Goal: Task Accomplishment & Management: Use online tool/utility

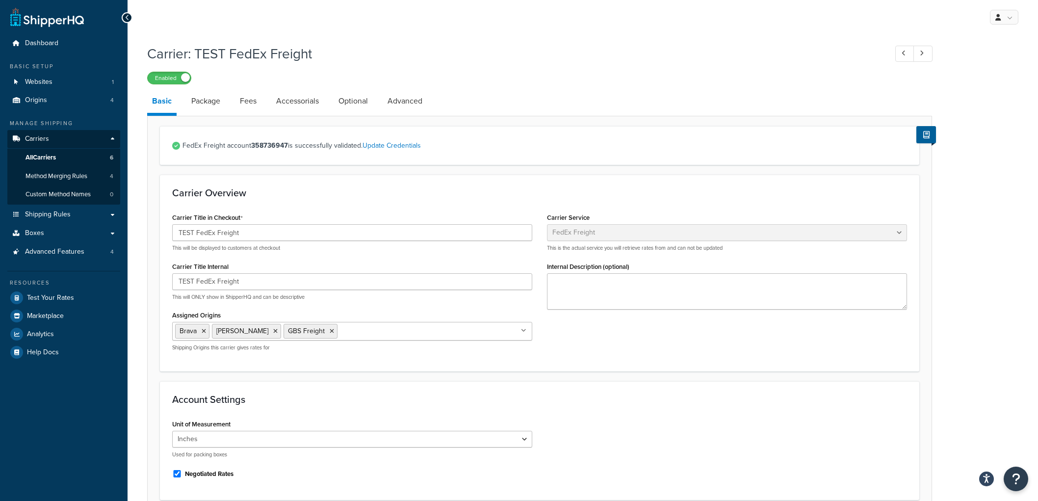
select select "fedExFreight"
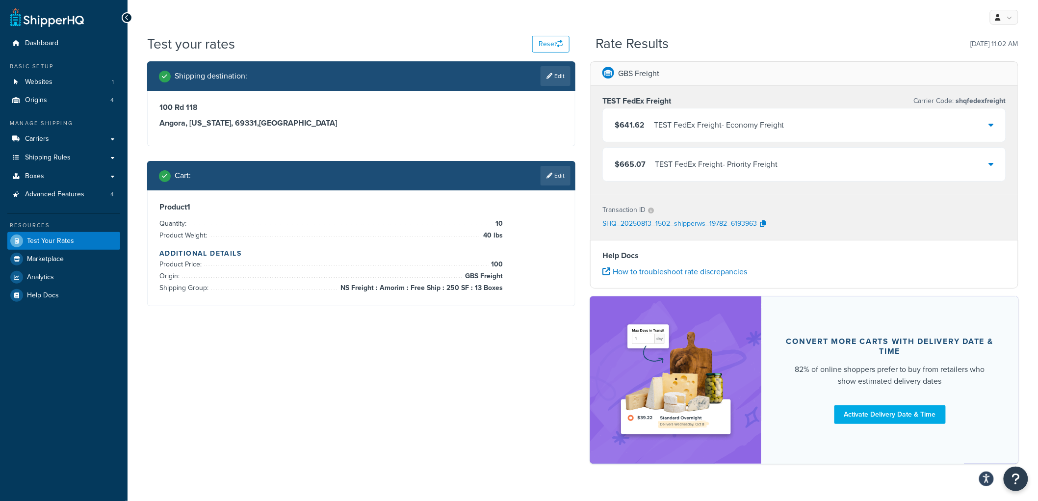
click at [408, 222] on li "Quantity: 10" at bounding box center [330, 224] width 343 height 12
click at [569, 175] on link "Edit" at bounding box center [555, 176] width 30 height 20
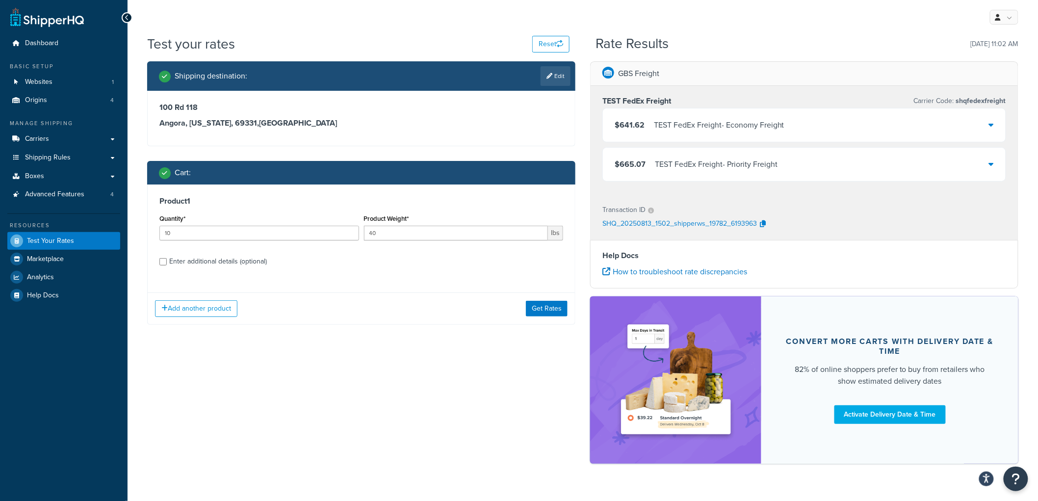
click at [202, 262] on div "Enter additional details (optional)" at bounding box center [218, 262] width 98 height 14
click at [167, 262] on input "Enter additional details (optional)" at bounding box center [162, 261] width 7 height 7
checkbox input "true"
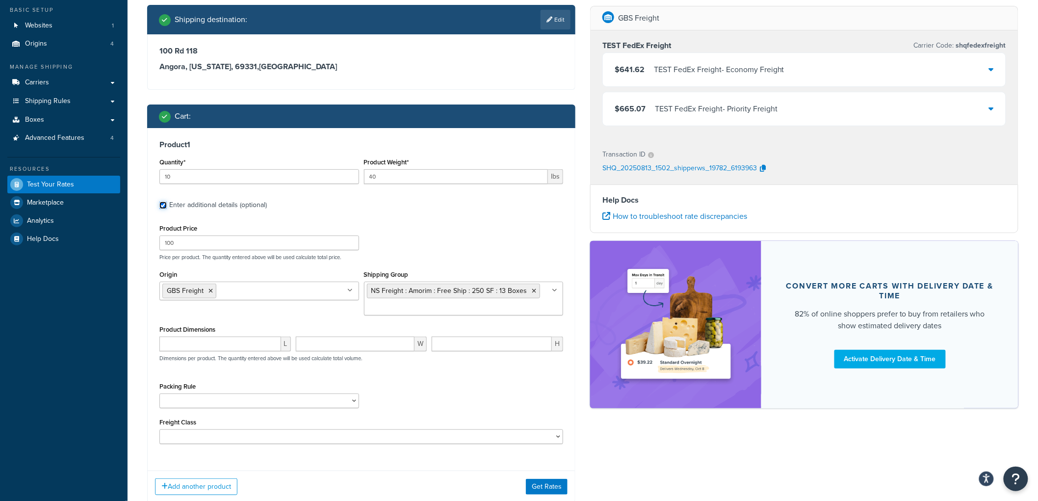
scroll to position [109, 0]
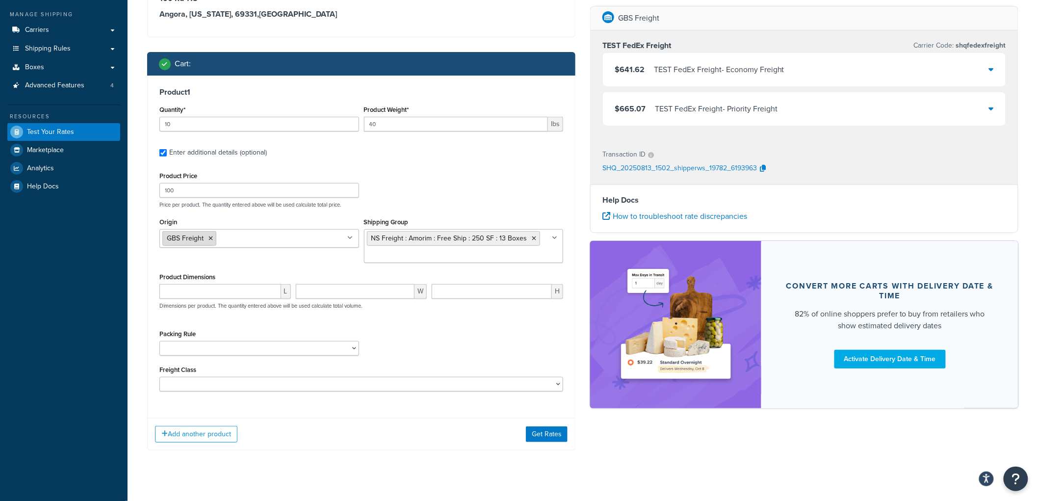
click at [211, 237] on icon at bounding box center [210, 238] width 4 height 6
click at [542, 435] on button "Get Rates" at bounding box center [547, 434] width 42 height 16
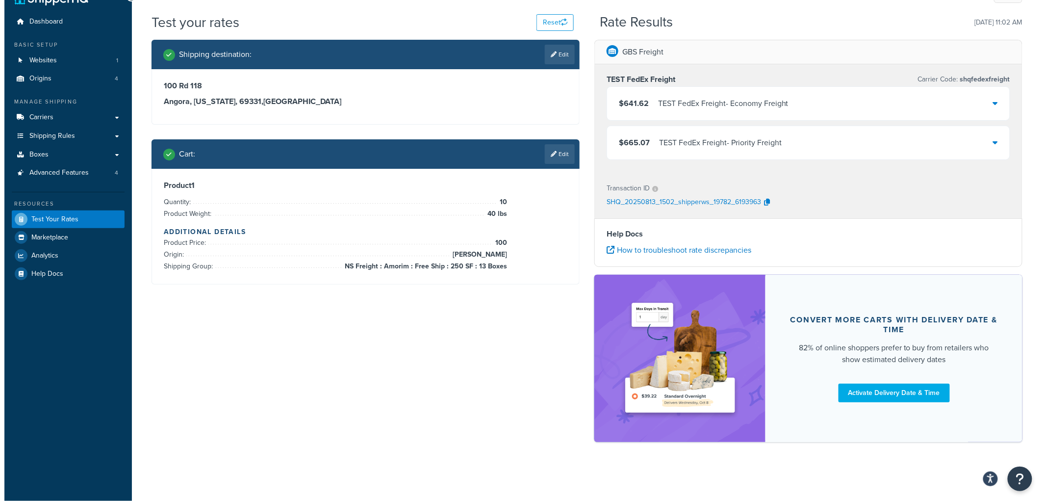
scroll to position [0, 0]
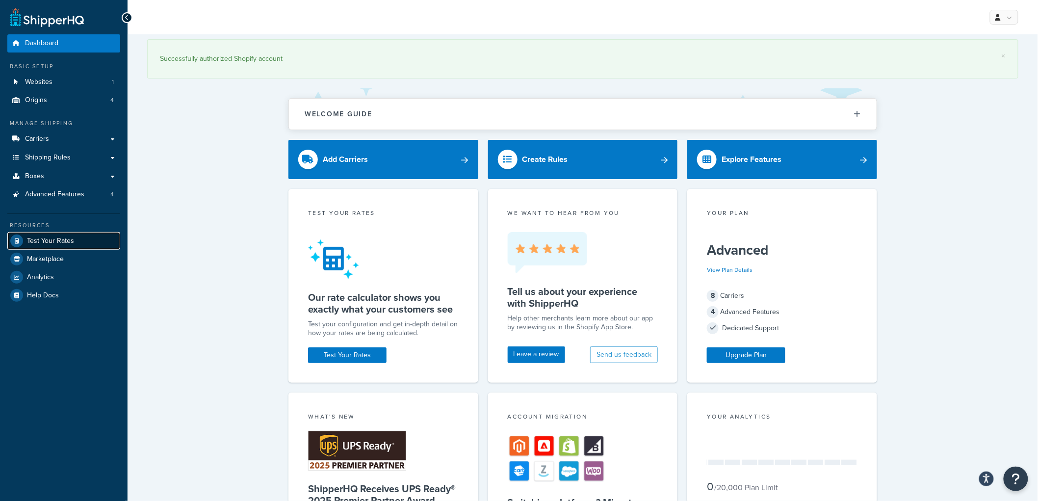
click at [69, 242] on span "Test Your Rates" at bounding box center [50, 241] width 47 height 8
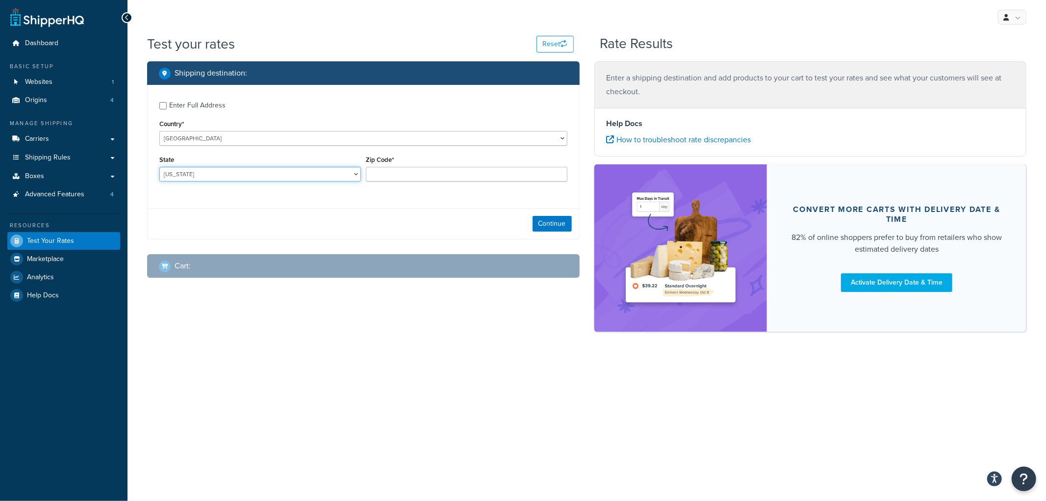
click at [302, 177] on select "Alabama Alaska American Samoa Arizona Arkansas Armed Forces Americas Armed Forc…" at bounding box center [260, 174] width 202 height 15
select select "NE"
click at [159, 167] on select "Alabama Alaska American Samoa Arizona Arkansas Armed Forces Americas Armed Forc…" at bounding box center [260, 174] width 202 height 15
click at [385, 173] on input "Zip Code*" at bounding box center [467, 174] width 202 height 15
type input "69331"
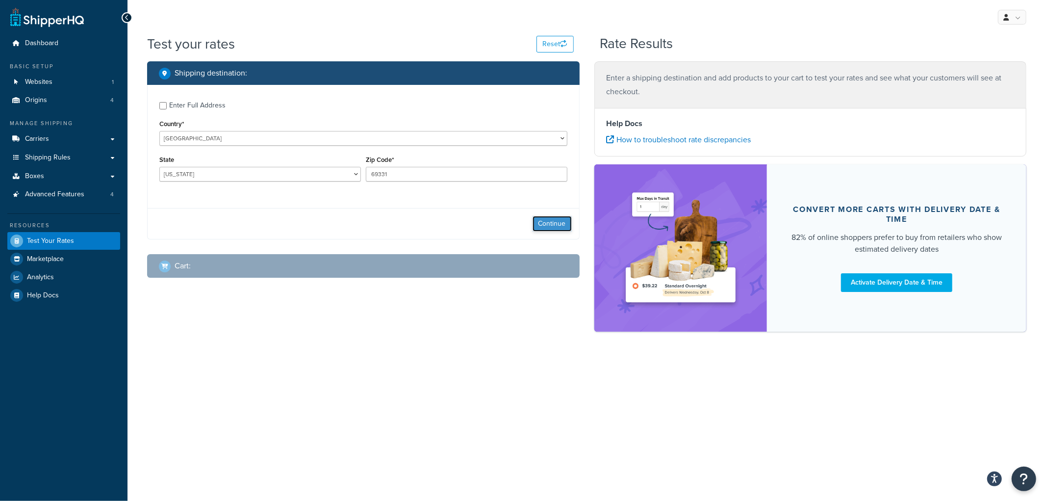
click at [553, 227] on button "Continue" at bounding box center [552, 224] width 39 height 16
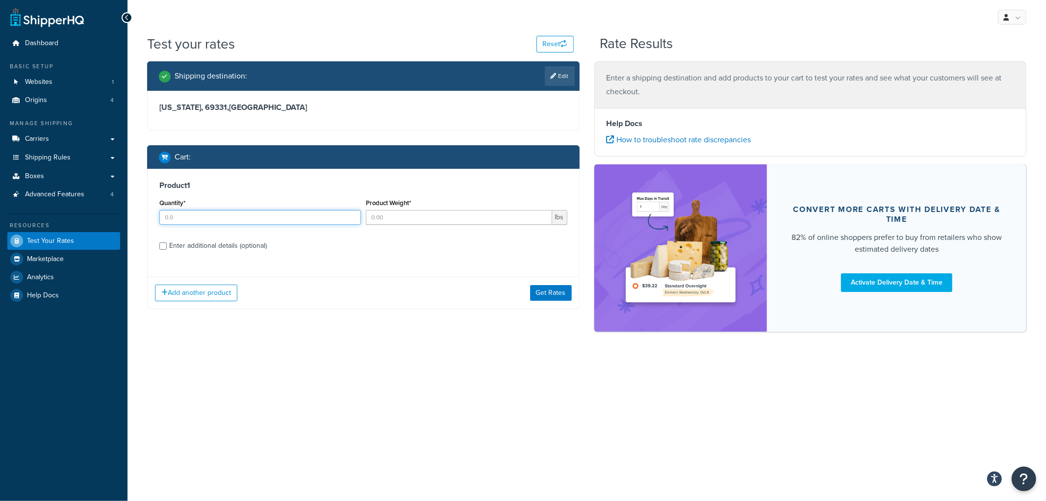
click at [306, 219] on input "Quantity*" at bounding box center [260, 217] width 202 height 15
type input "10"
click at [383, 214] on input "Product Weight*" at bounding box center [459, 217] width 186 height 15
type input "10"
click at [229, 243] on div "Enter additional details (optional)" at bounding box center [218, 246] width 98 height 14
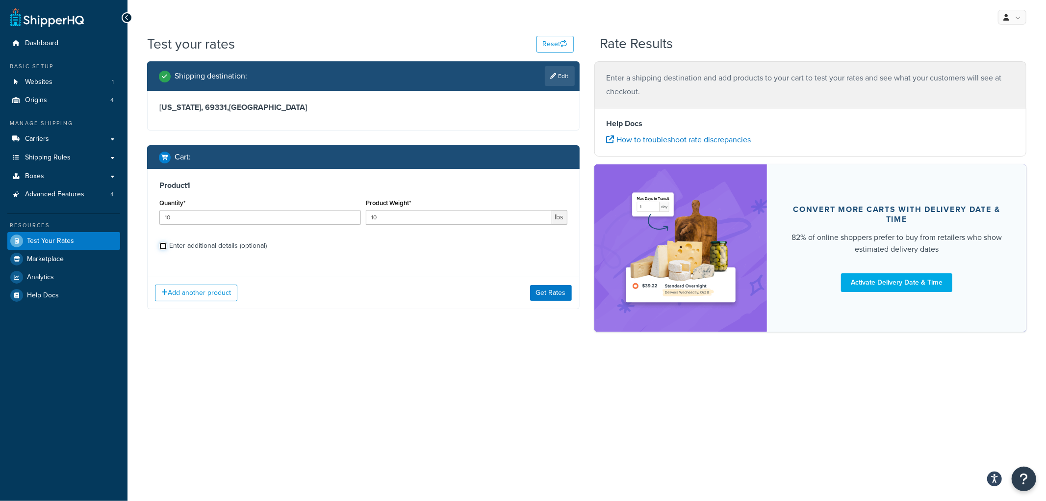
click at [167, 243] on input "Enter additional details (optional)" at bounding box center [162, 245] width 7 height 7
checkbox input "true"
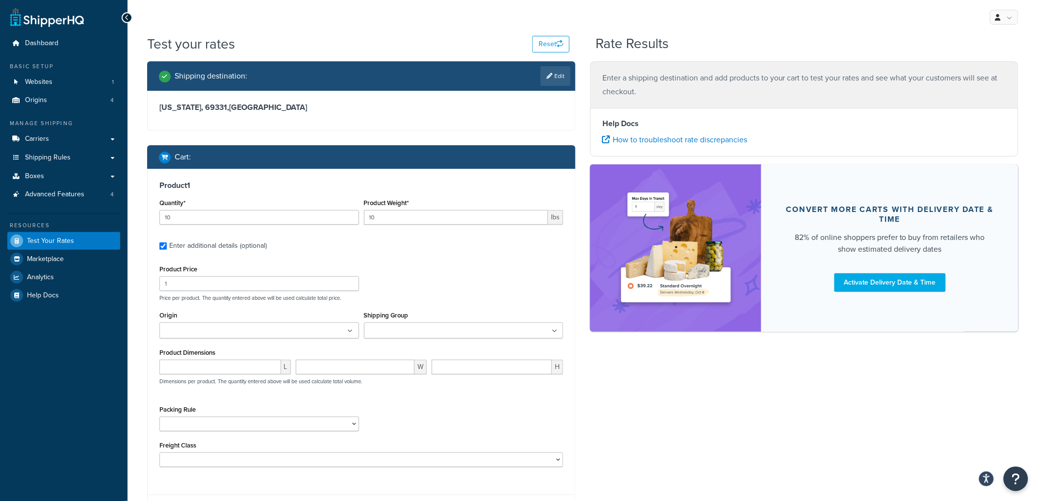
click at [193, 276] on div "Product Price 1" at bounding box center [259, 276] width 200 height 28
click at [192, 278] on input "1" at bounding box center [259, 283] width 200 height 15
type input "10"
click at [382, 327] on input "Shipping Group" at bounding box center [410, 331] width 87 height 11
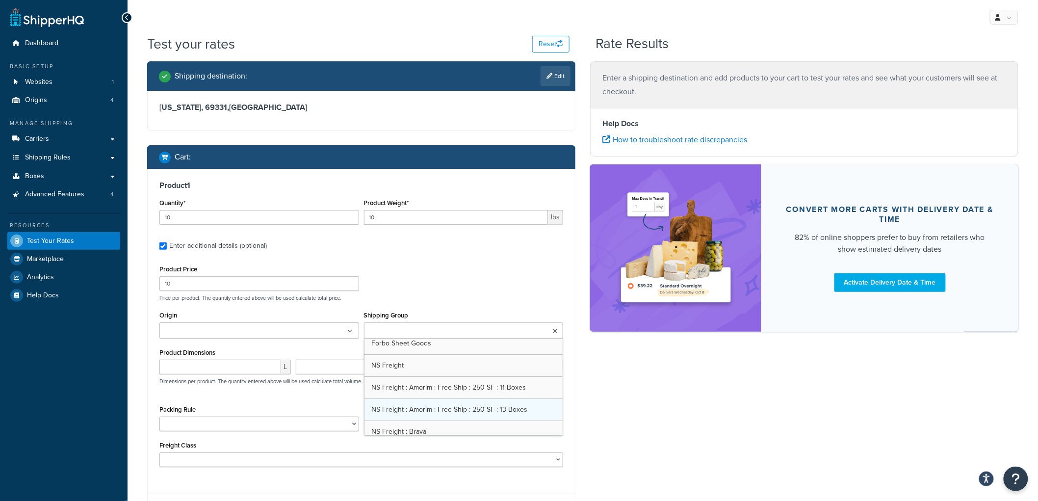
scroll to position [163, 0]
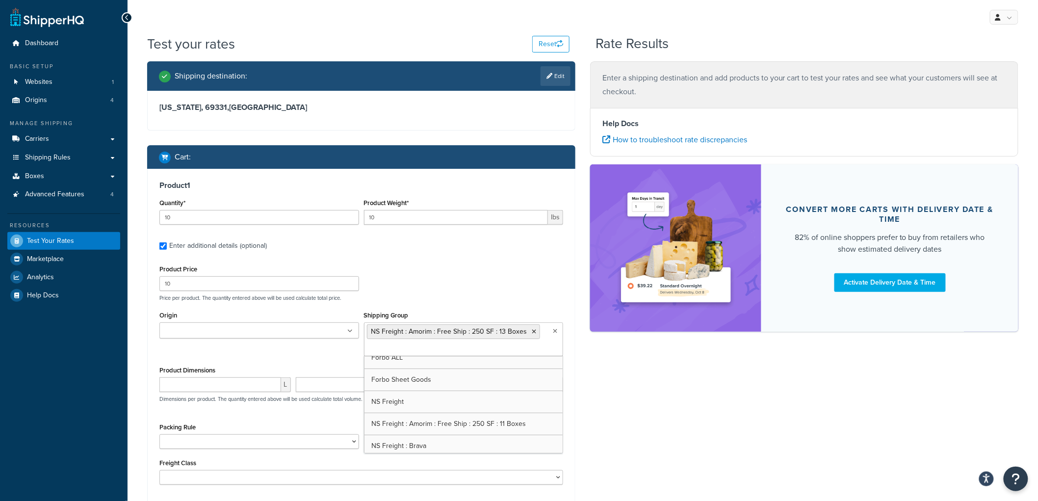
click at [466, 272] on div "Product Price 10 Price per product. The quantity entered above will be used cal…" at bounding box center [361, 281] width 408 height 39
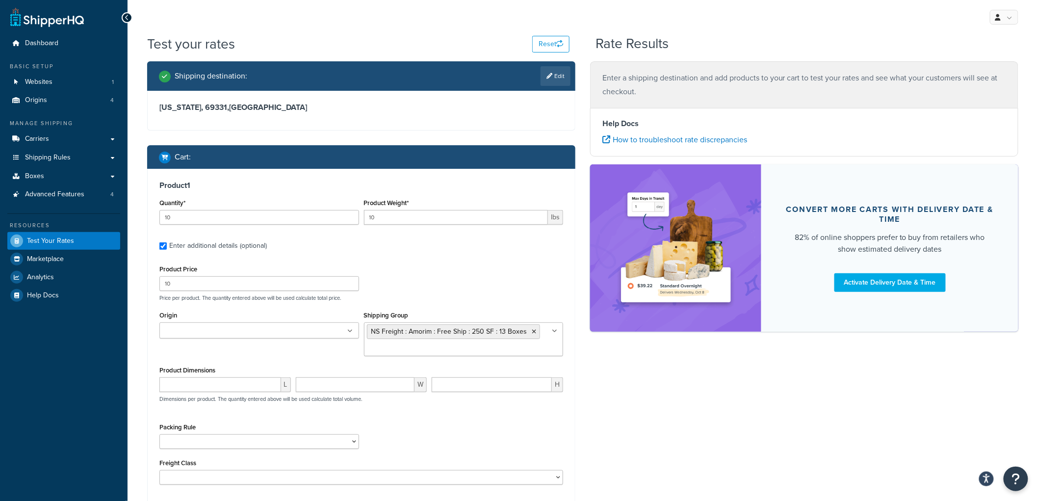
click at [351, 327] on ul at bounding box center [259, 330] width 200 height 16
click at [489, 270] on div "Product Price 10 Price per product. The quantity entered above will be used cal…" at bounding box center [361, 281] width 408 height 39
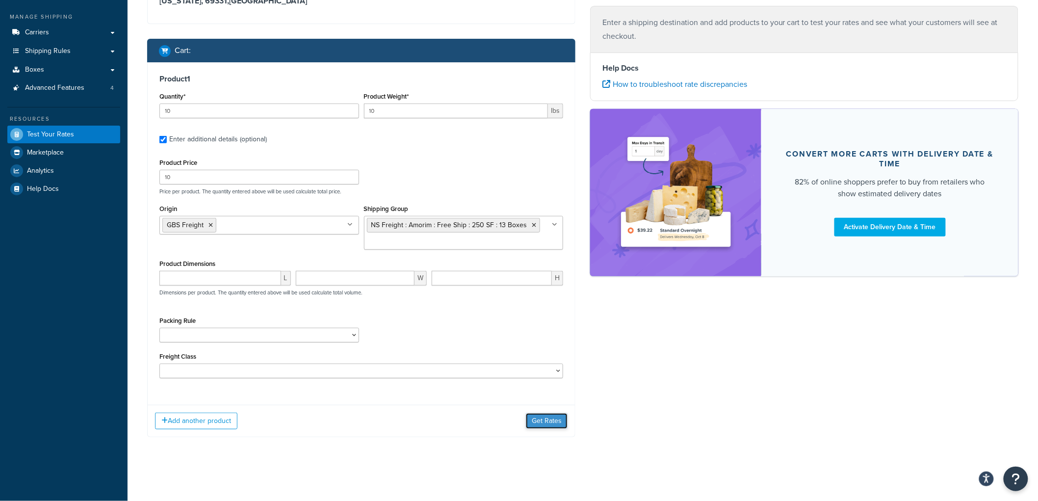
click at [545, 418] on button "Get Rates" at bounding box center [547, 421] width 42 height 16
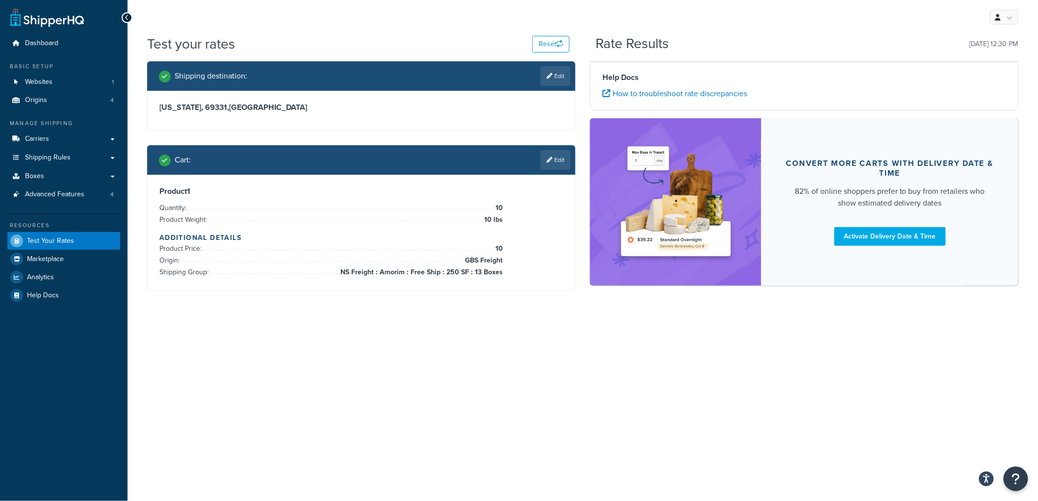
scroll to position [0, 0]
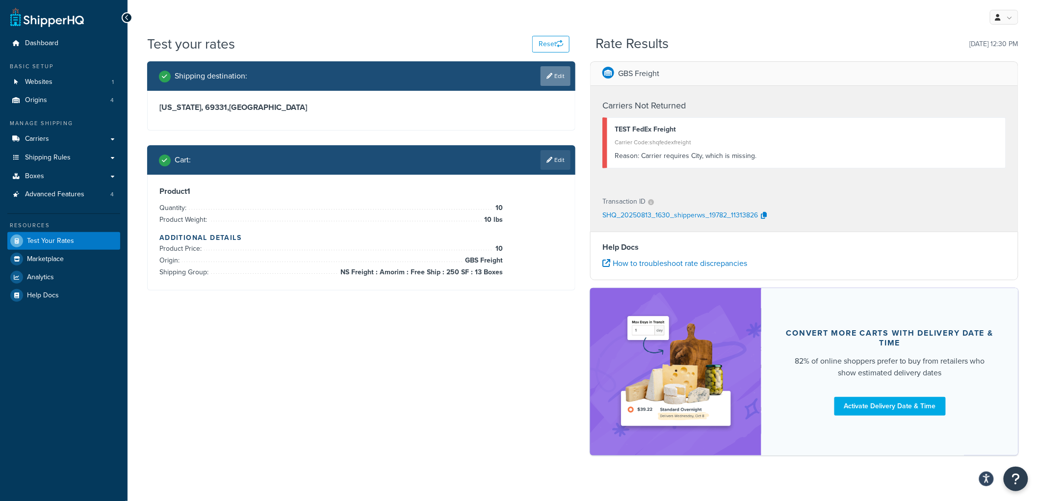
click at [561, 82] on link "Edit" at bounding box center [555, 76] width 30 height 20
select select "NE"
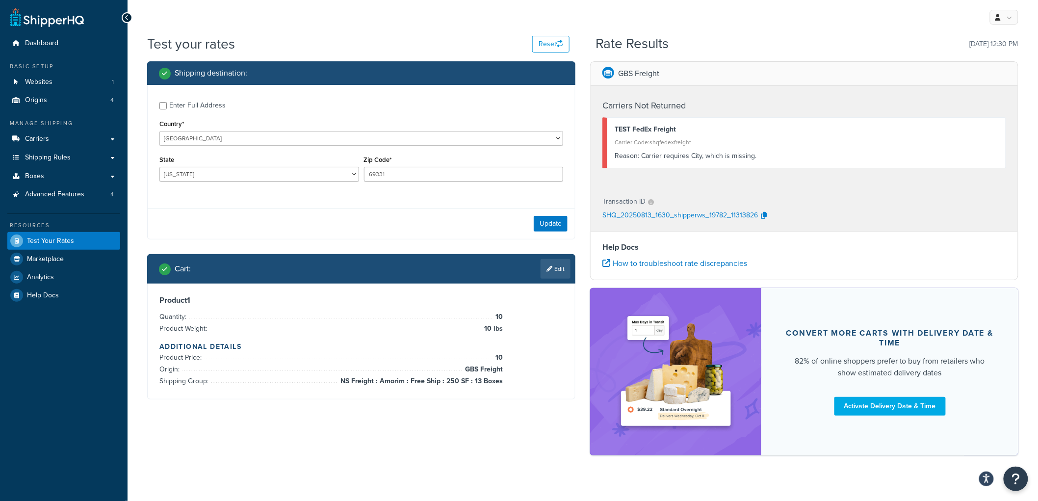
click at [191, 106] on div "Enter Full Address" at bounding box center [197, 106] width 56 height 14
click at [167, 106] on input "Enter Full Address" at bounding box center [162, 105] width 7 height 7
checkbox input "true"
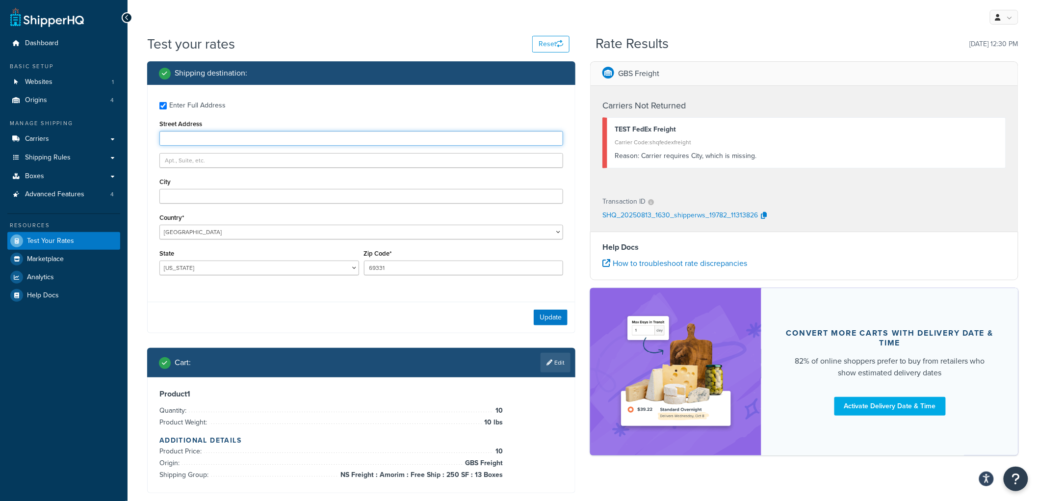
click at [194, 135] on input "Street Address" at bounding box center [361, 138] width 404 height 15
type input "100 Rd 118"
type input "S"
type input "Angora"
click at [554, 322] on button "Update" at bounding box center [551, 317] width 34 height 16
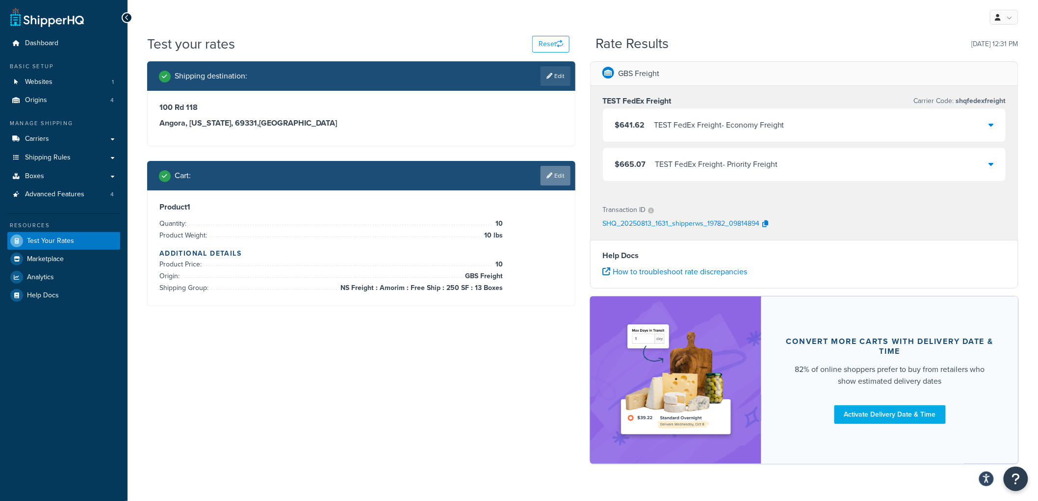
click at [546, 178] on link "Edit" at bounding box center [555, 176] width 30 height 20
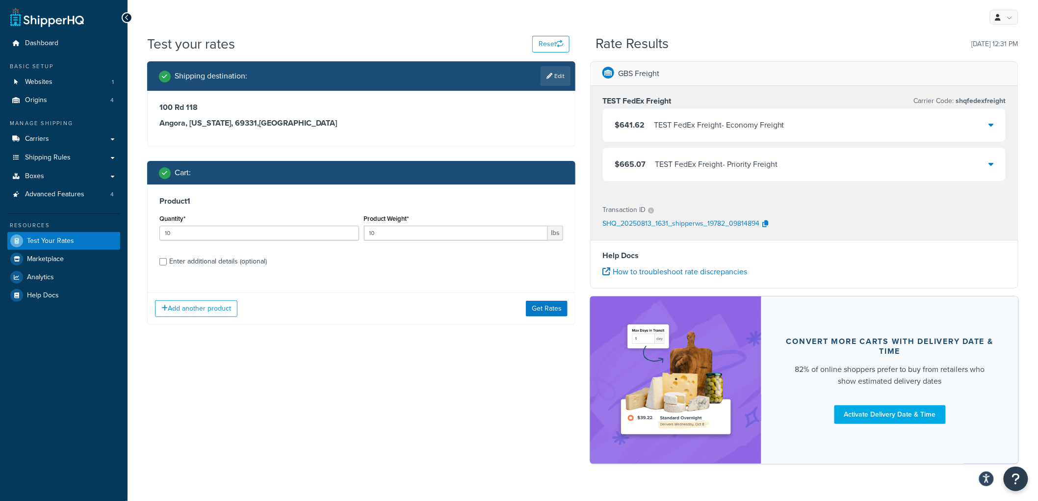
click at [198, 260] on div "Enter additional details (optional)" at bounding box center [218, 262] width 98 height 14
click at [167, 260] on input "Enter additional details (optional)" at bounding box center [162, 261] width 7 height 7
checkbox input "true"
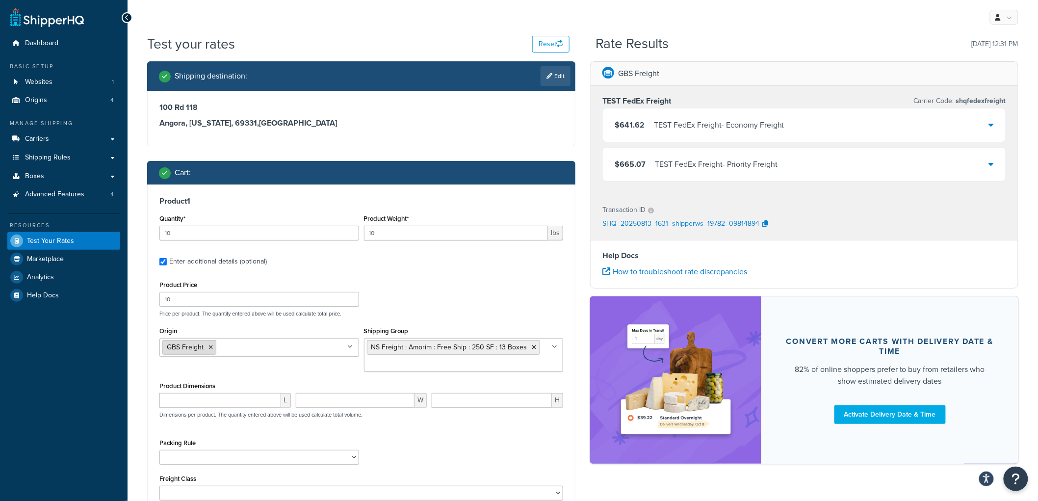
click at [208, 344] on icon at bounding box center [210, 347] width 4 height 6
click at [427, 298] on div "Product Price 10 Price per product. The quantity entered above will be used cal…" at bounding box center [361, 297] width 408 height 39
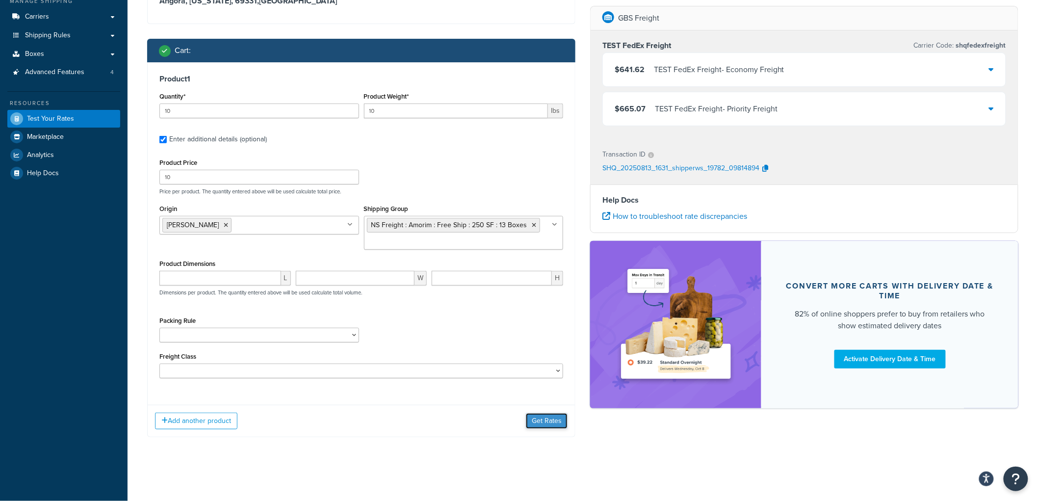
click at [550, 422] on button "Get Rates" at bounding box center [547, 421] width 42 height 16
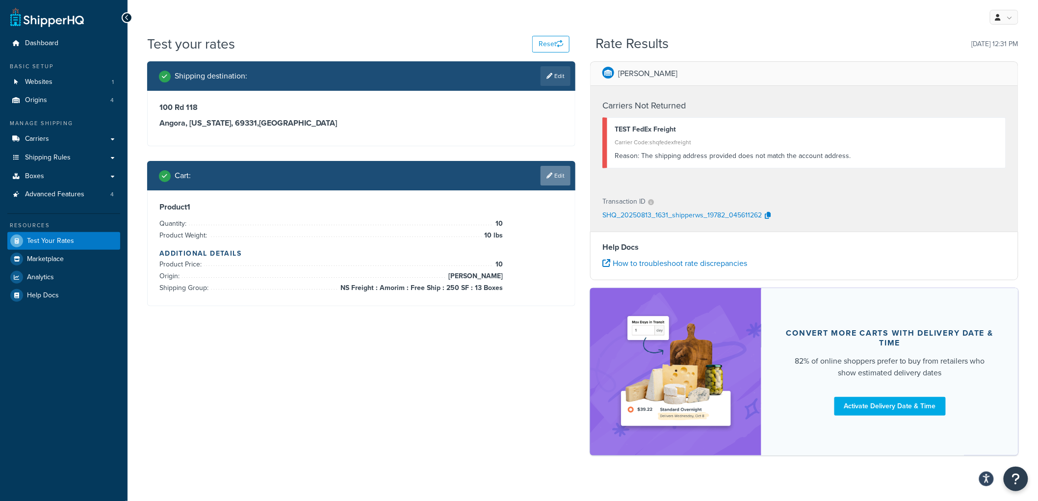
click at [557, 178] on link "Edit" at bounding box center [555, 176] width 30 height 20
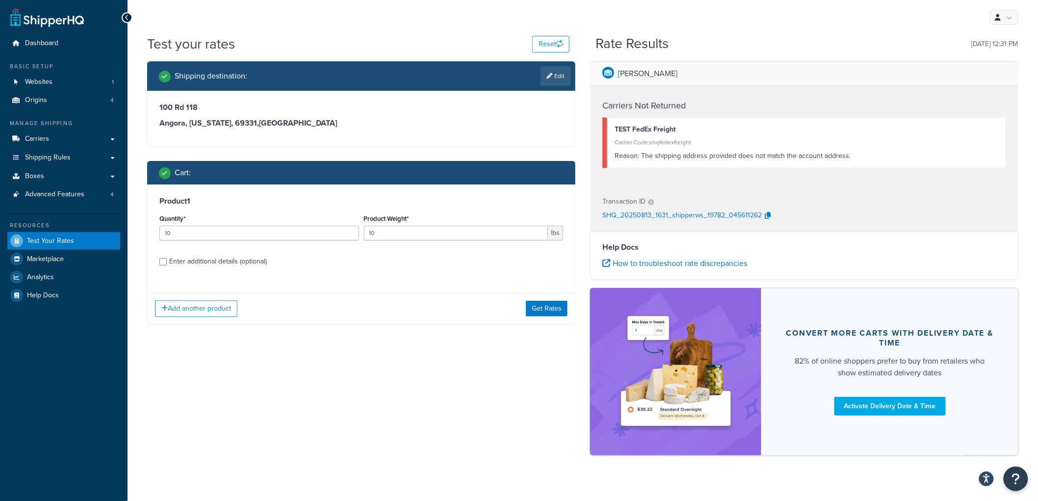
click at [246, 264] on div "Enter additional details (optional)" at bounding box center [218, 262] width 98 height 14
click at [167, 264] on input "Enter additional details (optional)" at bounding box center [162, 261] width 7 height 7
checkbox input "true"
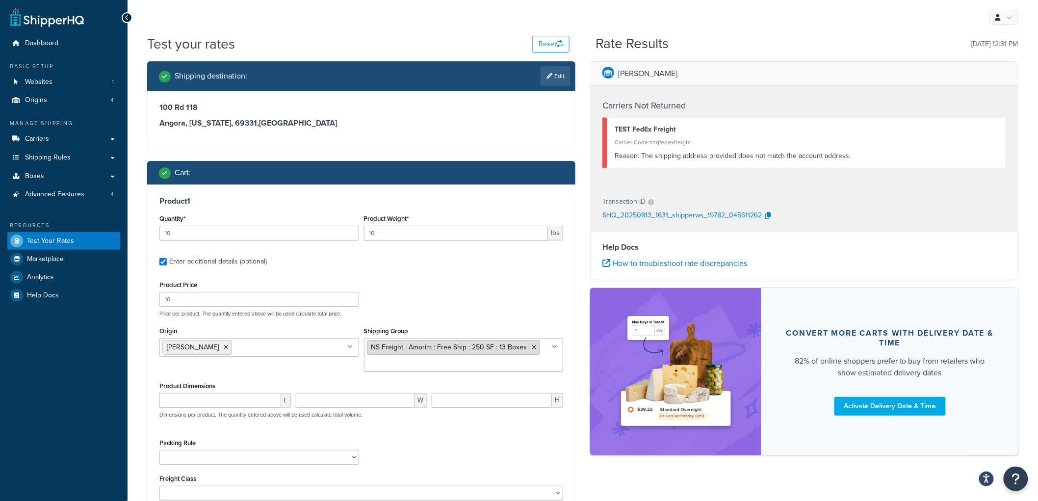
click at [531, 351] on li "NS Freight : Amorim : Free Ship : 250 SF : 13 Boxes" at bounding box center [453, 347] width 173 height 15
click at [532, 347] on icon at bounding box center [534, 347] width 4 height 6
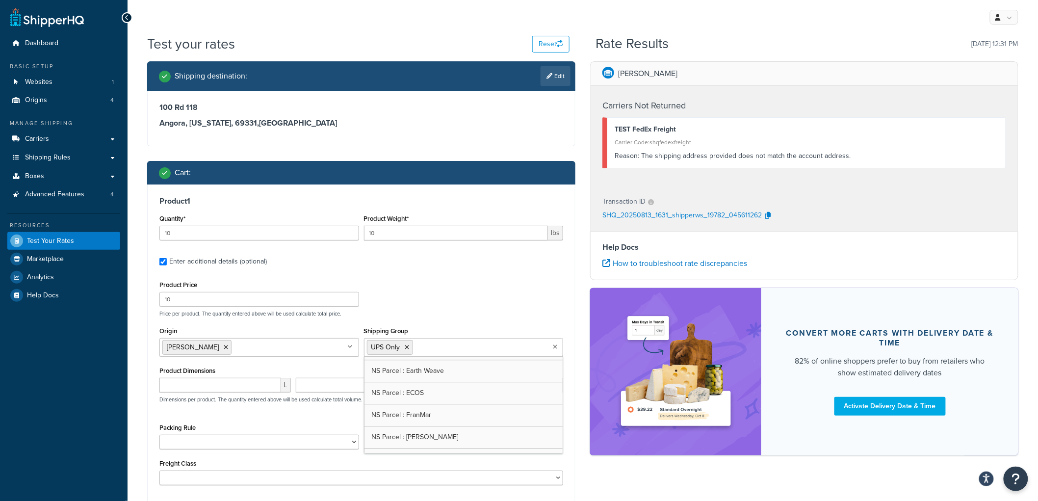
scroll to position [1193, 0]
click at [476, 309] on div "Product Price 10 Price per product. The quantity entered above will be used cal…" at bounding box center [361, 297] width 408 height 39
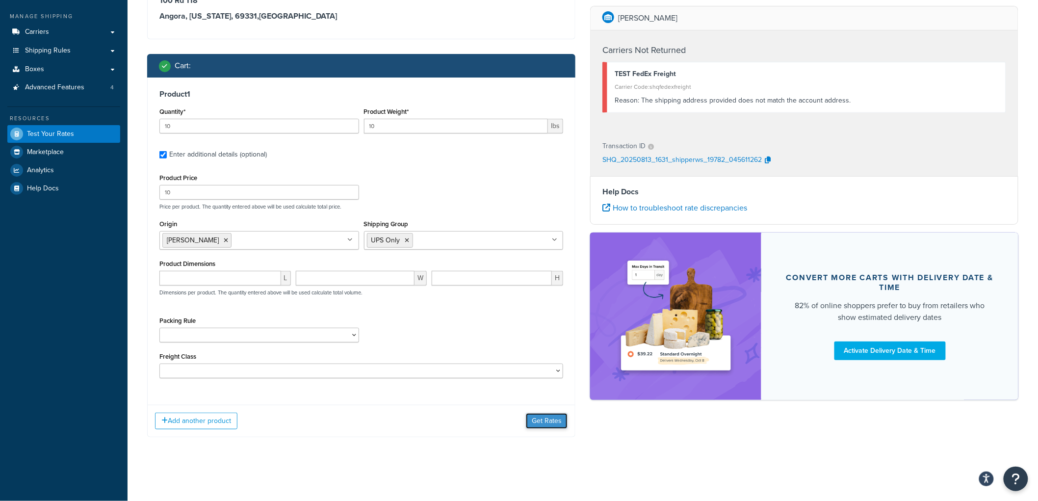
click at [539, 414] on button "Get Rates" at bounding box center [547, 421] width 42 height 16
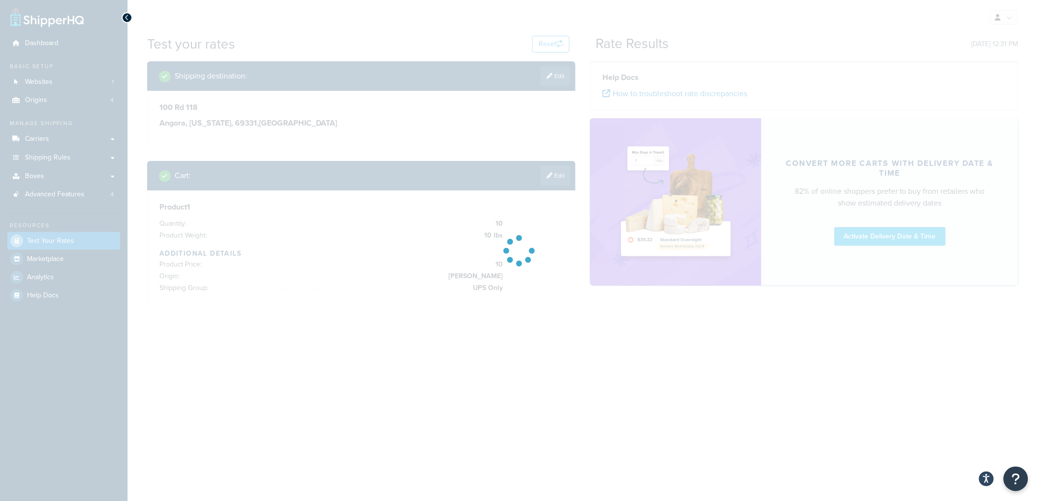
scroll to position [0, 0]
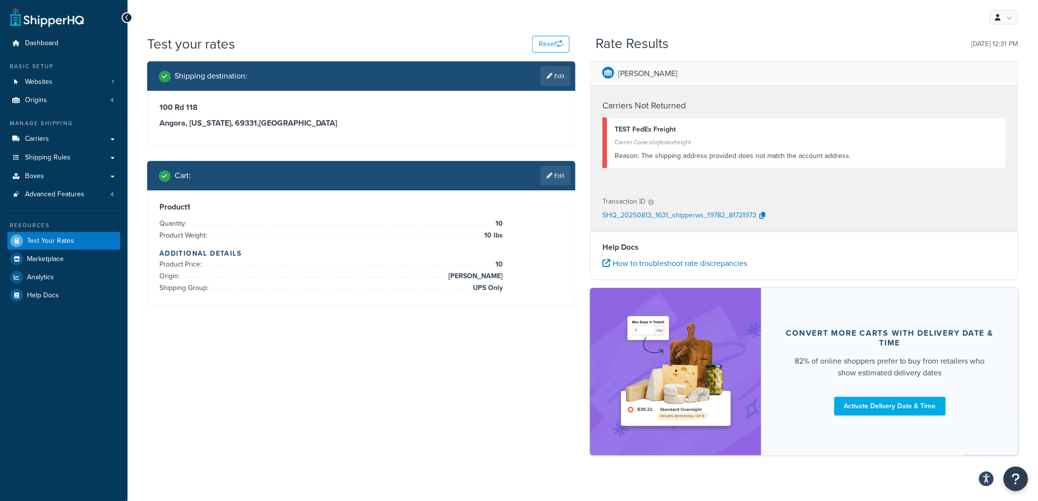
click at [496, 276] on span "[PERSON_NAME]" at bounding box center [474, 276] width 57 height 12
click at [481, 295] on div "Product 1 Quantity: 10 Product Weight: 10 lbs Additional Details Product Price:…" at bounding box center [361, 247] width 427 height 115
drag, startPoint x: 500, startPoint y: 297, endPoint x: 508, endPoint y: 332, distance: 36.2
click at [508, 332] on div "Shipping destination : Edit 100 Rd 118 Angora, Nebraska, 69331 , United States …" at bounding box center [583, 263] width 886 height 404
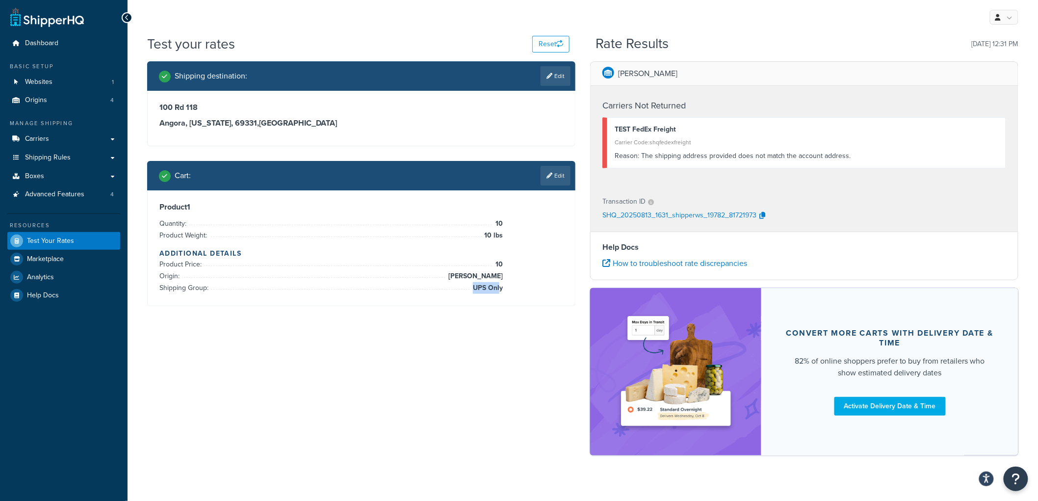
click at [504, 322] on div "Shipping destination : Edit 100 Rd 118 Angora, Nebraska, 69331 , United States …" at bounding box center [583, 263] width 886 height 404
click at [77, 139] on link "Carriers" at bounding box center [63, 139] width 113 height 18
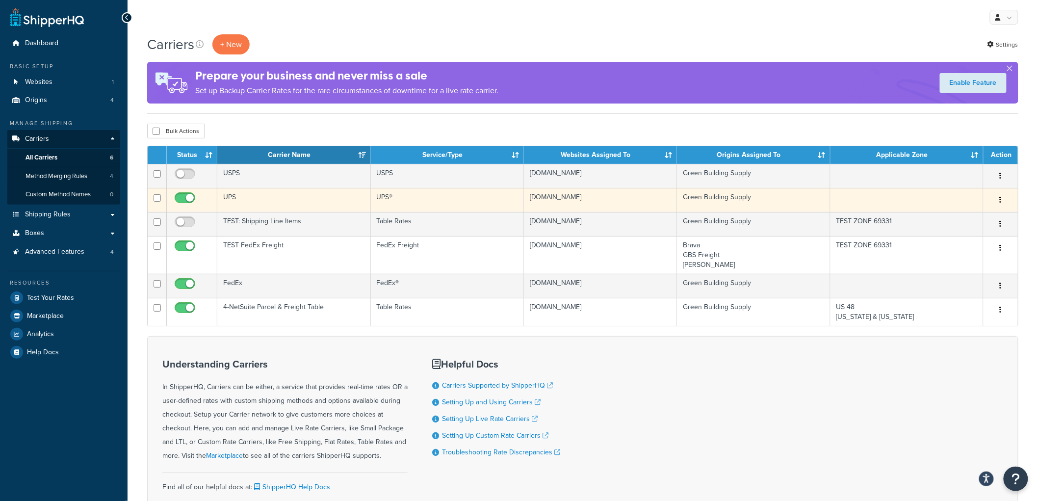
click at [416, 204] on td "UPS®" at bounding box center [447, 200] width 153 height 24
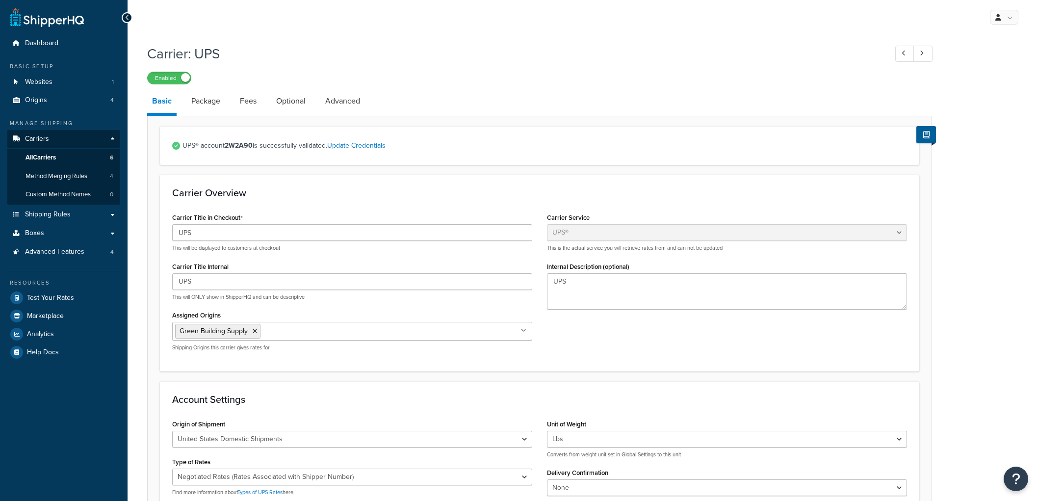
select select "ups"
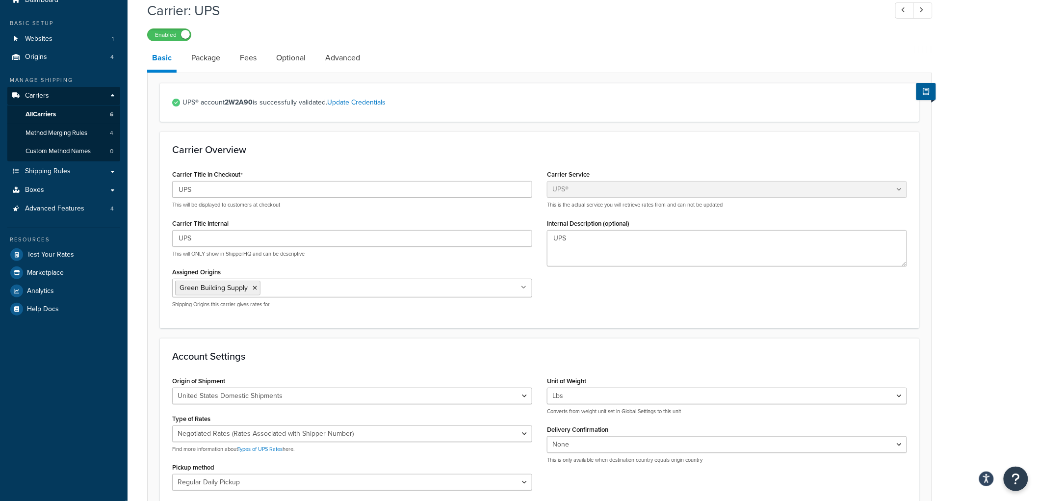
scroll to position [109, 0]
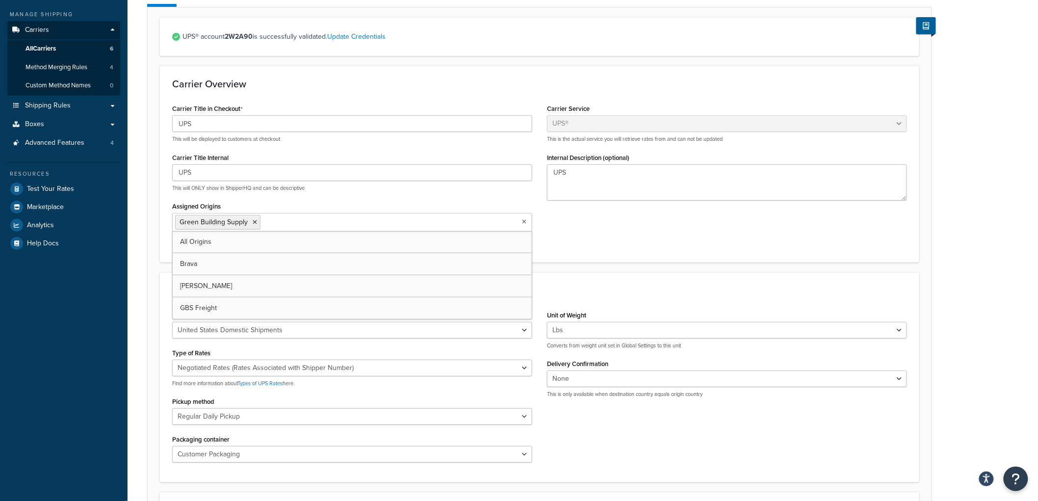
click at [417, 226] on ul "Green Building Supply" at bounding box center [352, 222] width 360 height 19
click at [736, 251] on div "Carrier Overview Carrier Title in Checkout UPS This will be displayed to custom…" at bounding box center [539, 164] width 759 height 196
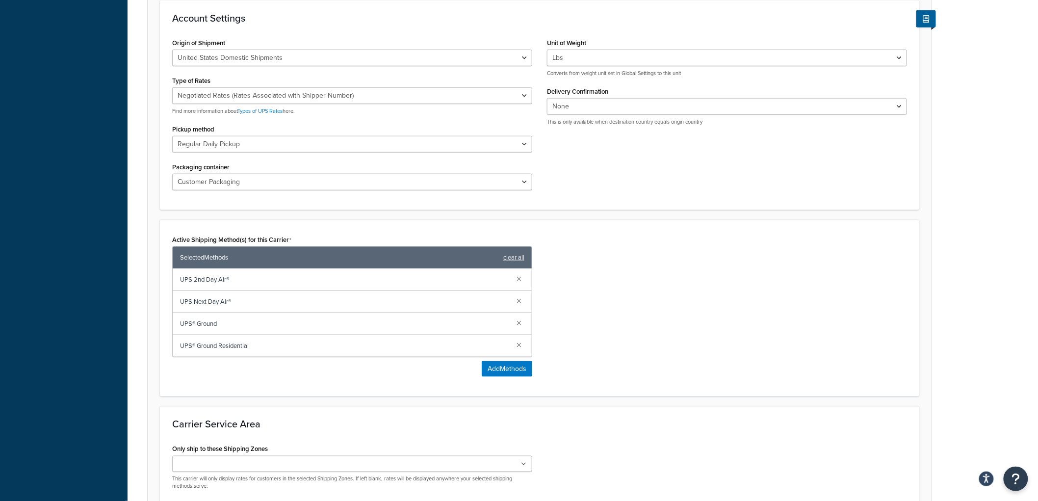
scroll to position [481, 0]
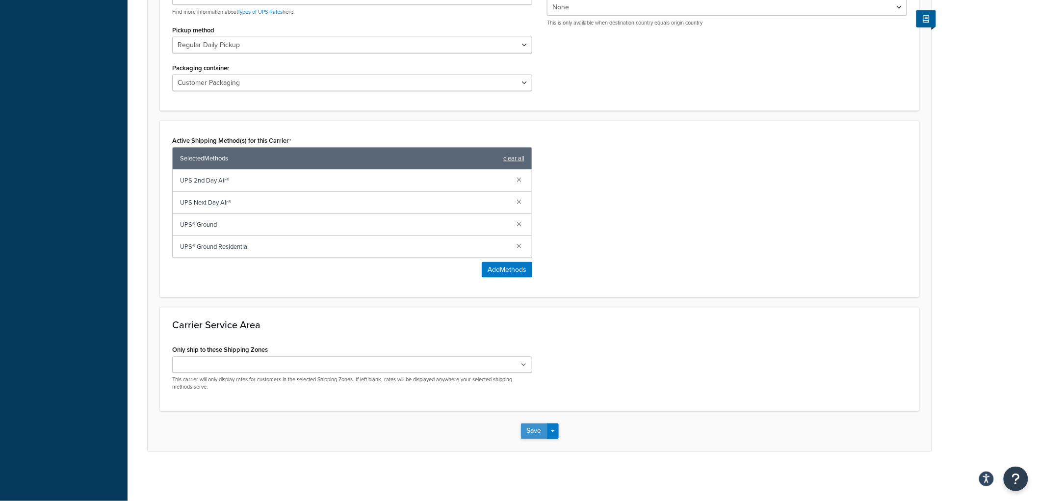
click at [530, 429] on button "Save" at bounding box center [534, 431] width 26 height 16
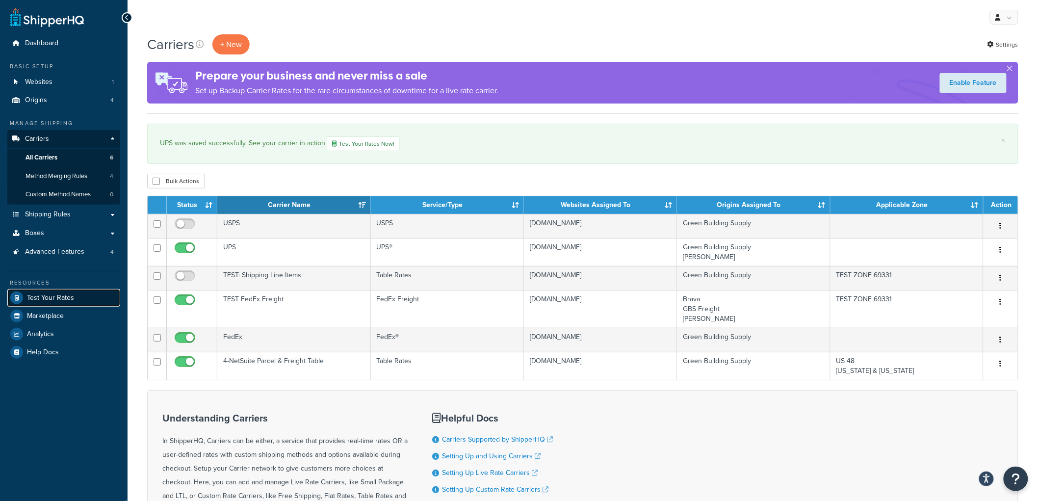
click at [52, 299] on span "Test Your Rates" at bounding box center [50, 298] width 47 height 8
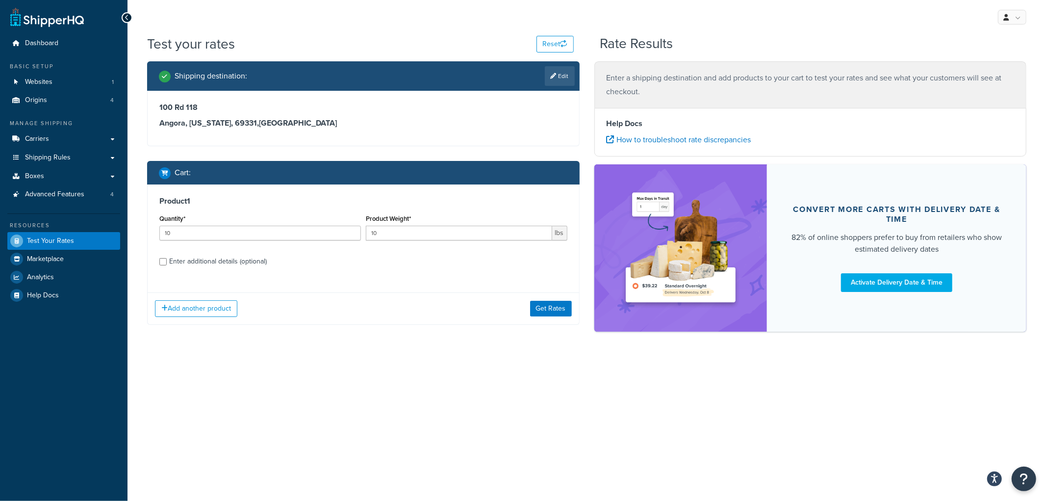
click at [224, 258] on div "Enter additional details (optional)" at bounding box center [218, 262] width 98 height 14
click at [167, 258] on input "Enter additional details (optional)" at bounding box center [162, 261] width 7 height 7
checkbox input "true"
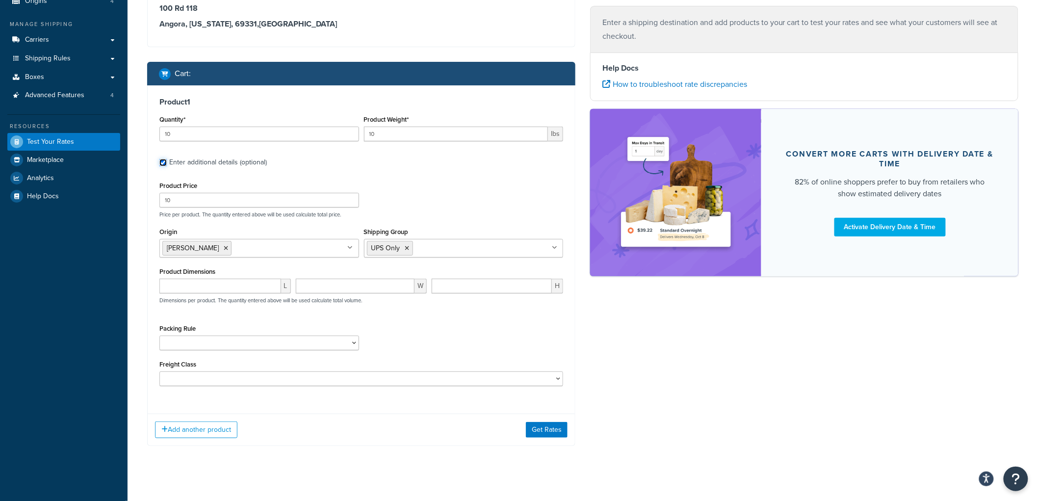
scroll to position [108, 0]
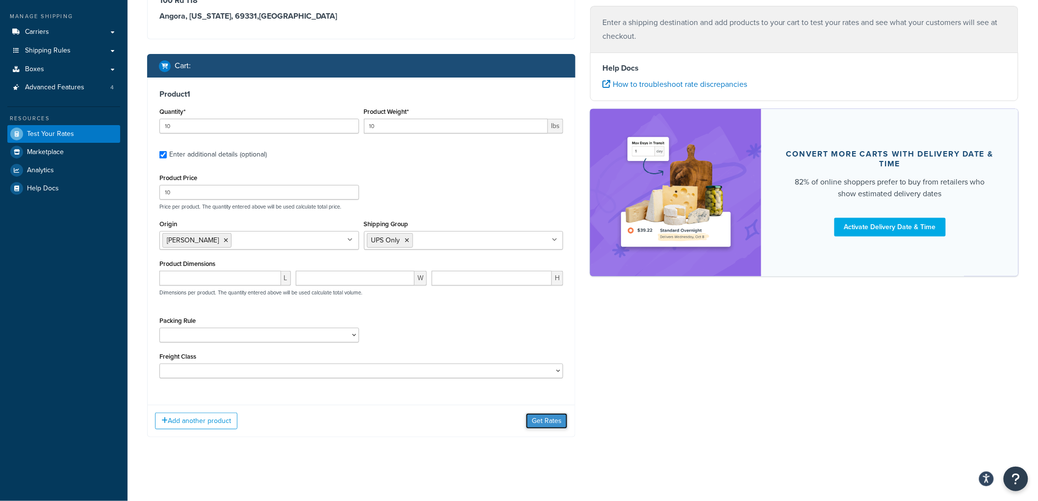
click at [555, 424] on button "Get Rates" at bounding box center [547, 421] width 42 height 16
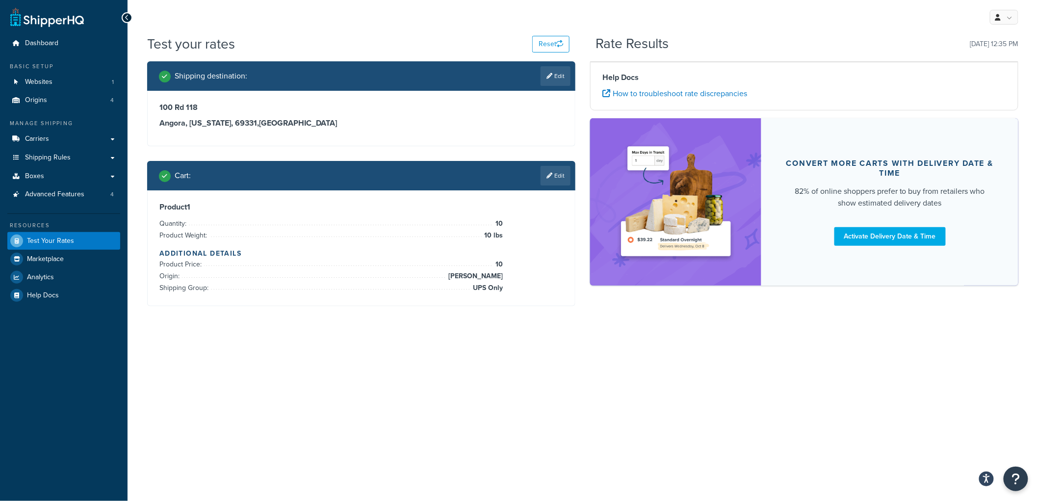
scroll to position [0, 0]
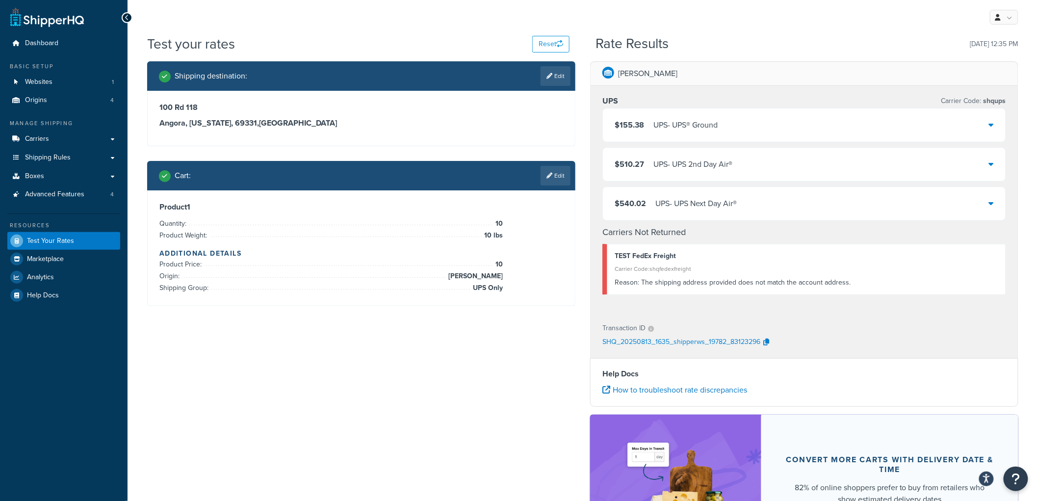
click at [714, 126] on div "UPS - UPS® Ground" at bounding box center [685, 125] width 64 height 14
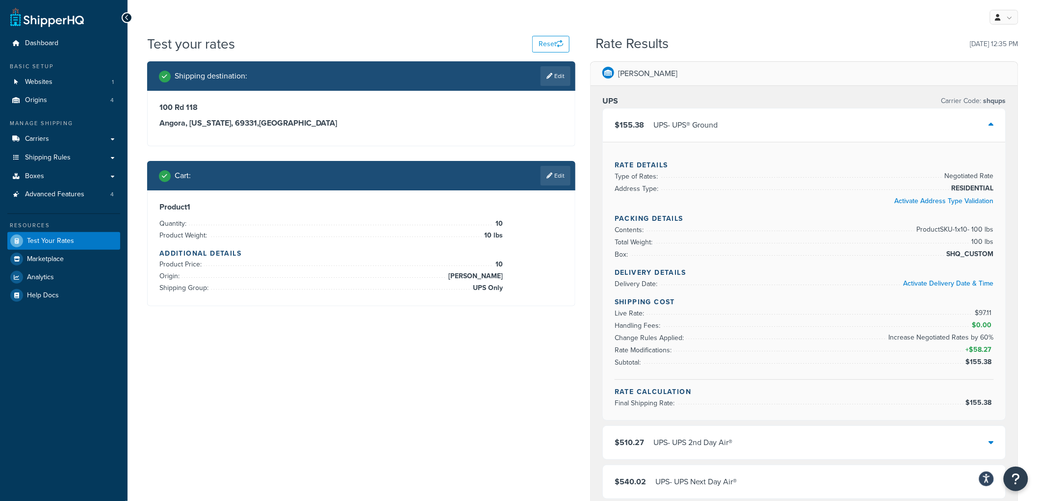
click at [714, 126] on div "UPS - UPS® Ground" at bounding box center [685, 125] width 64 height 14
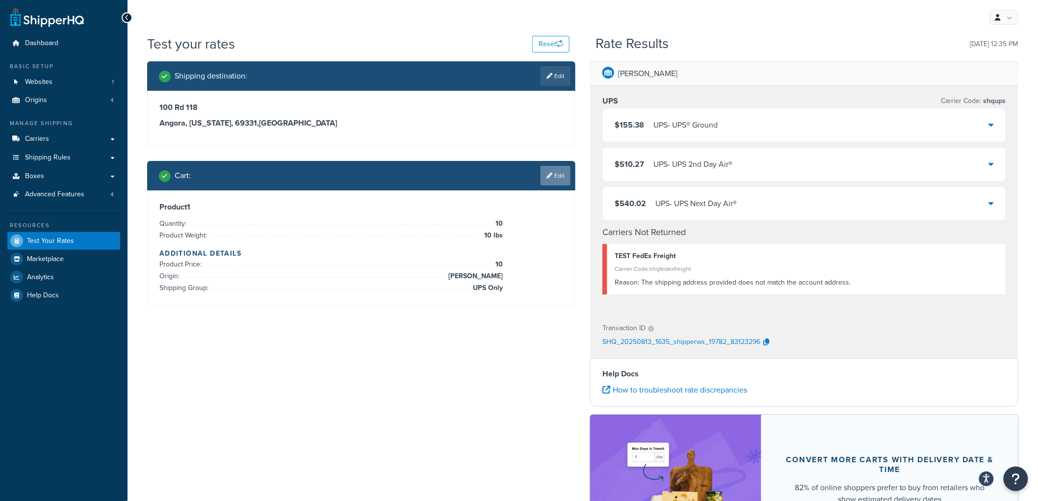
click at [562, 180] on link "Edit" at bounding box center [555, 176] width 30 height 20
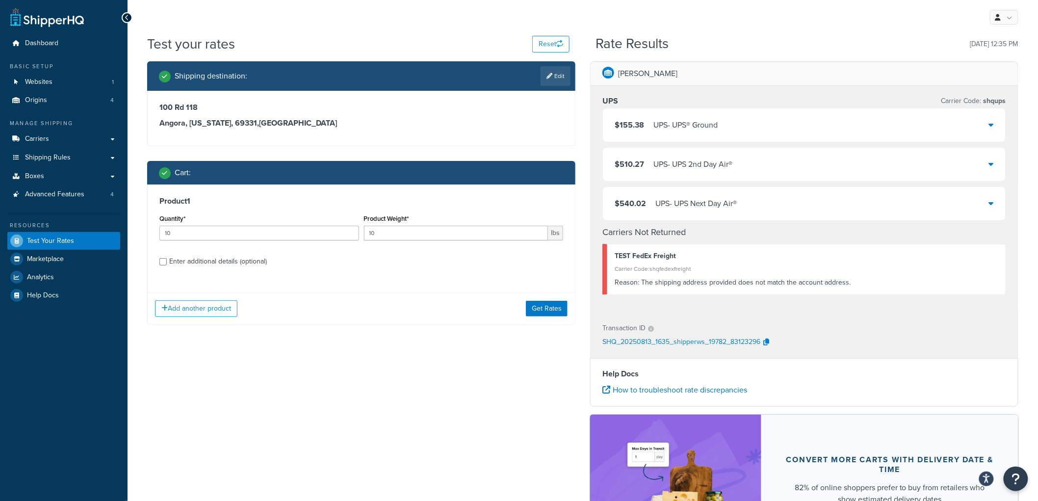
click at [228, 257] on div "Enter additional details (optional)" at bounding box center [218, 262] width 98 height 14
click at [167, 258] on input "Enter additional details (optional)" at bounding box center [162, 261] width 7 height 7
checkbox input "true"
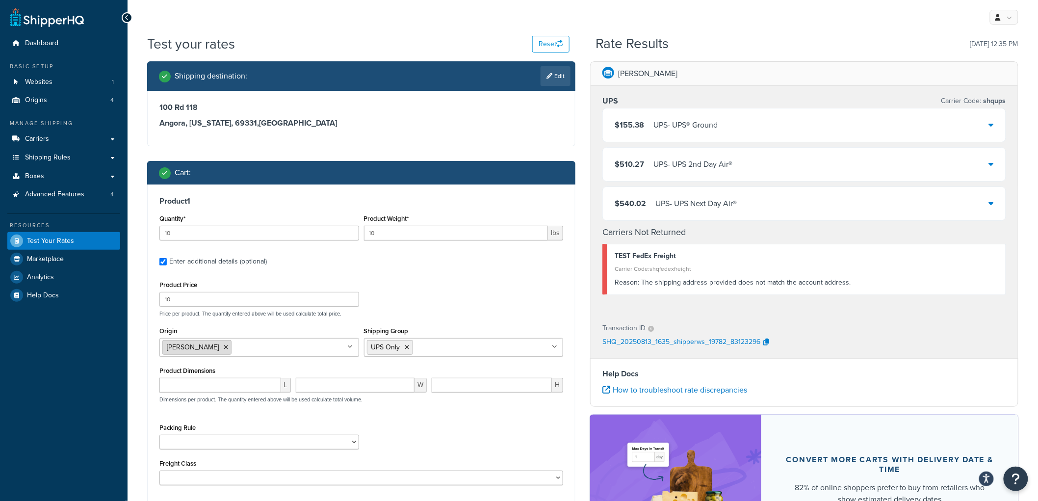
click at [224, 349] on icon at bounding box center [226, 347] width 4 height 6
click at [454, 270] on div "Product 1 Quantity* 10 Product Weight* 10 lbs Enter additional details (optiona…" at bounding box center [361, 344] width 427 height 320
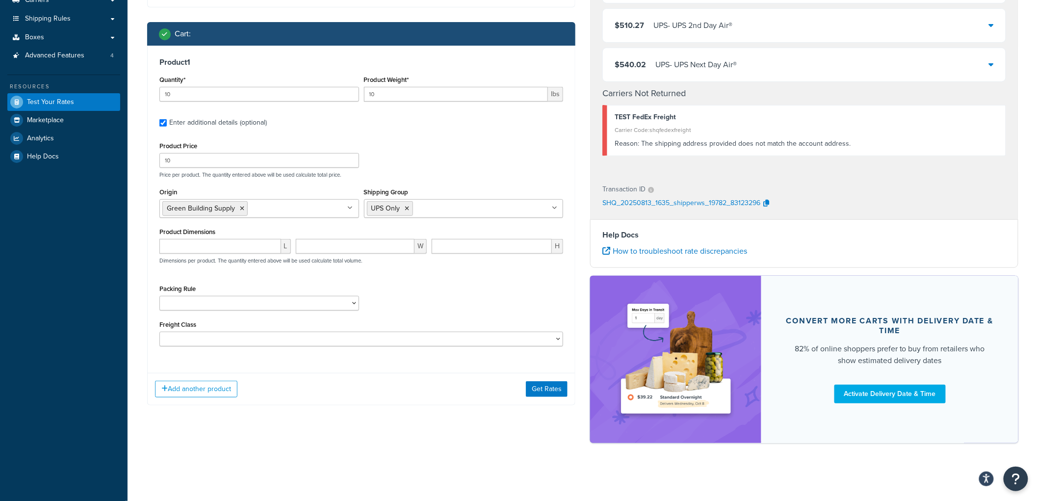
scroll to position [140, 0]
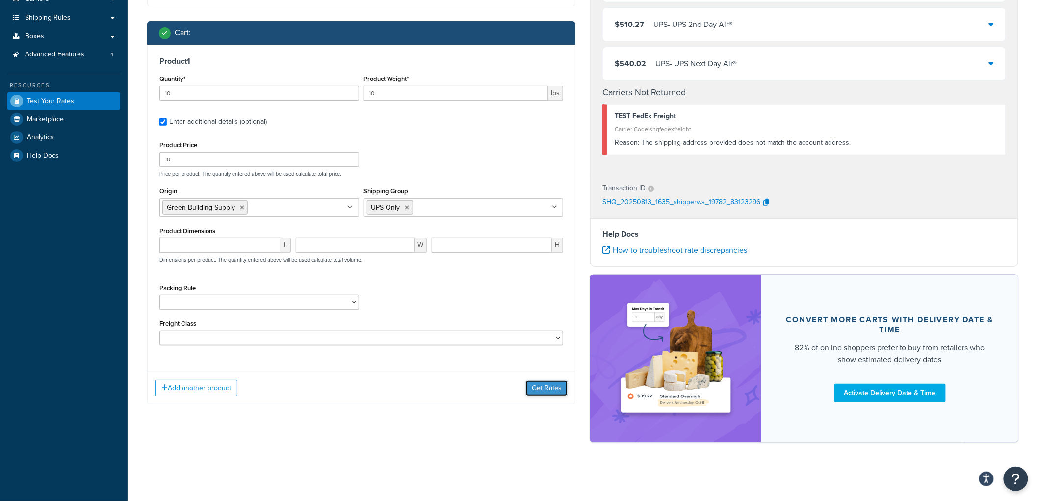
click at [550, 391] on button "Get Rates" at bounding box center [547, 388] width 42 height 16
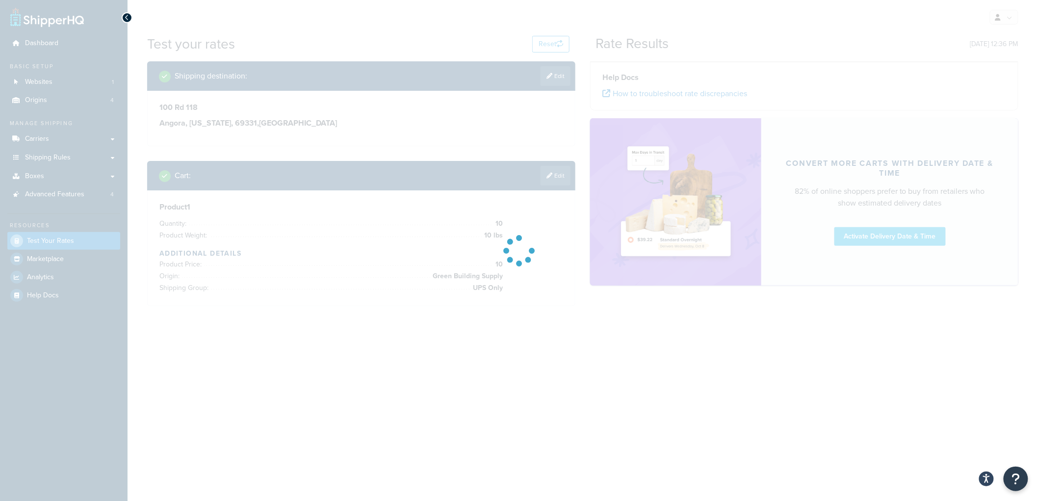
scroll to position [0, 0]
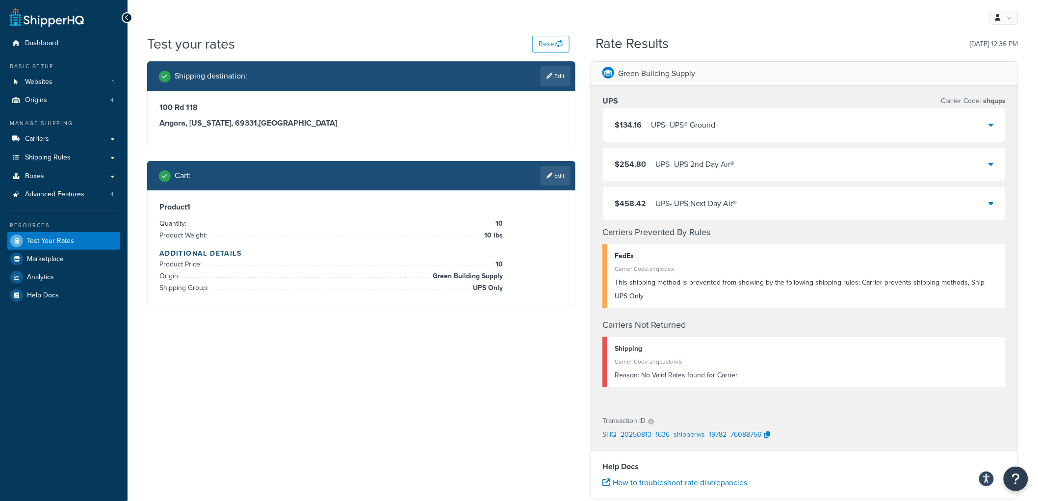
click at [690, 127] on div "UPS - UPS® Ground" at bounding box center [683, 125] width 64 height 14
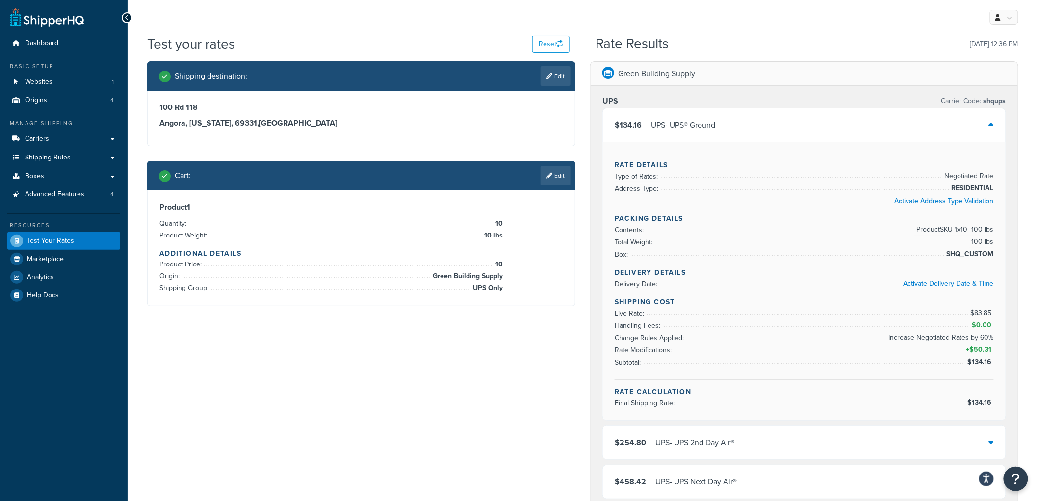
click at [690, 127] on div "UPS - UPS® Ground" at bounding box center [683, 125] width 64 height 14
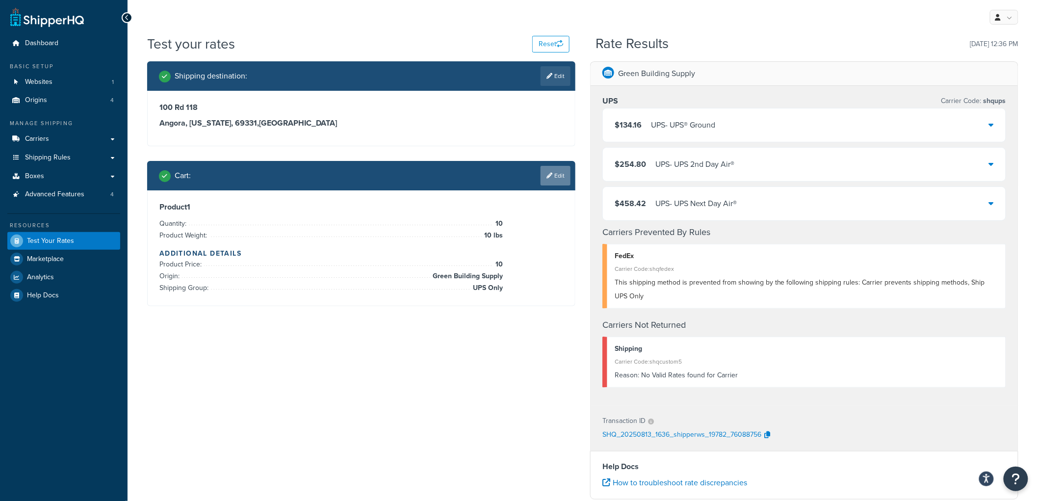
click at [552, 177] on link "Edit" at bounding box center [555, 176] width 30 height 20
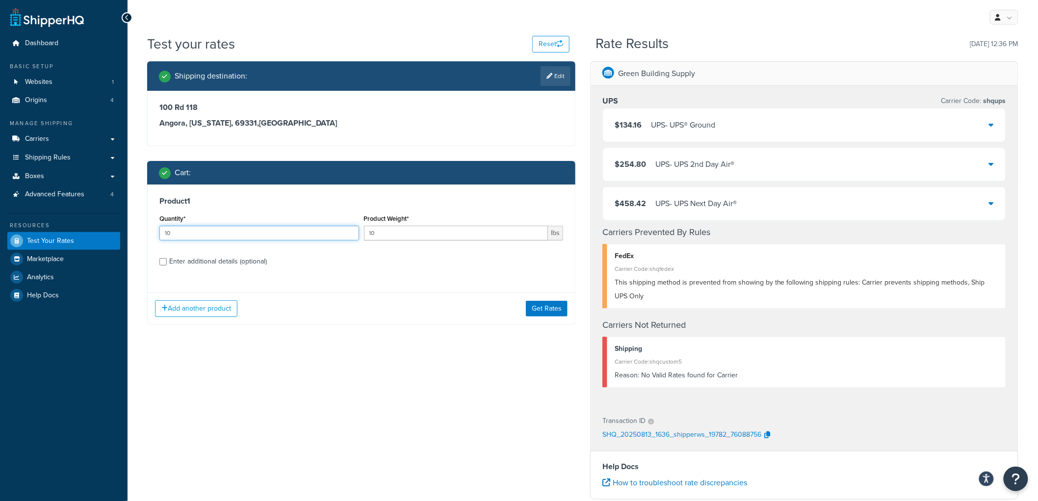
click at [239, 233] on input "10" at bounding box center [259, 233] width 200 height 15
type input "1"
click at [347, 196] on h3 "Product 1" at bounding box center [361, 201] width 404 height 10
click at [429, 236] on input "10" at bounding box center [456, 233] width 184 height 15
type input "1"
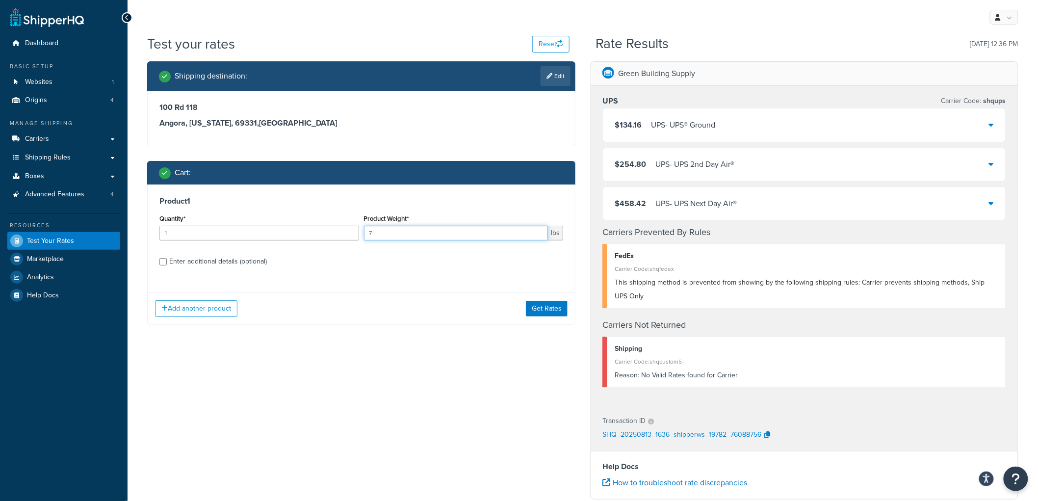
type input "7"
click at [238, 259] on div "Enter additional details (optional)" at bounding box center [218, 262] width 98 height 14
click at [167, 259] on input "Enter additional details (optional)" at bounding box center [162, 261] width 7 height 7
checkbox input "true"
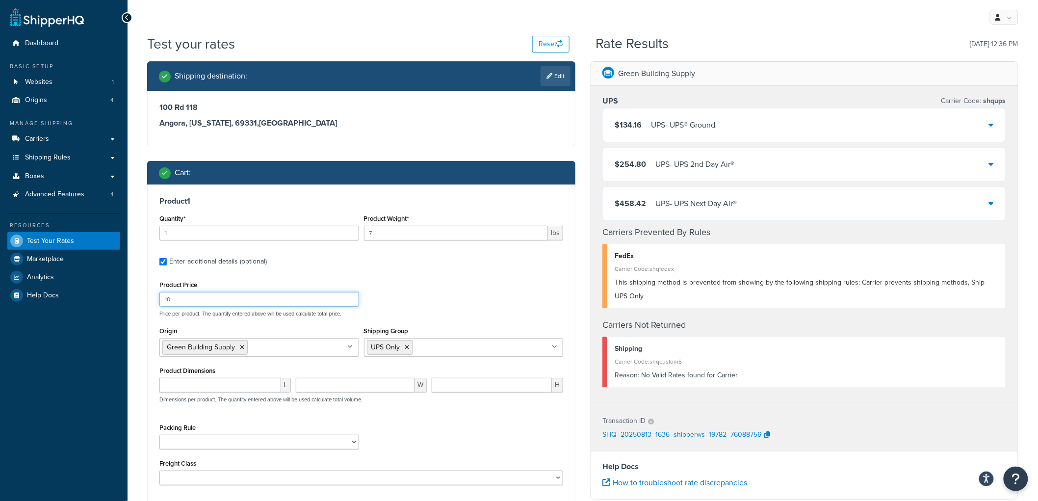
click at [225, 297] on input "10" at bounding box center [259, 299] width 200 height 15
type input "1"
type input "34"
click at [447, 267] on label "Enter additional details (optional)" at bounding box center [366, 261] width 394 height 16
click at [167, 265] on input "Enter additional details (optional)" at bounding box center [162, 261] width 7 height 7
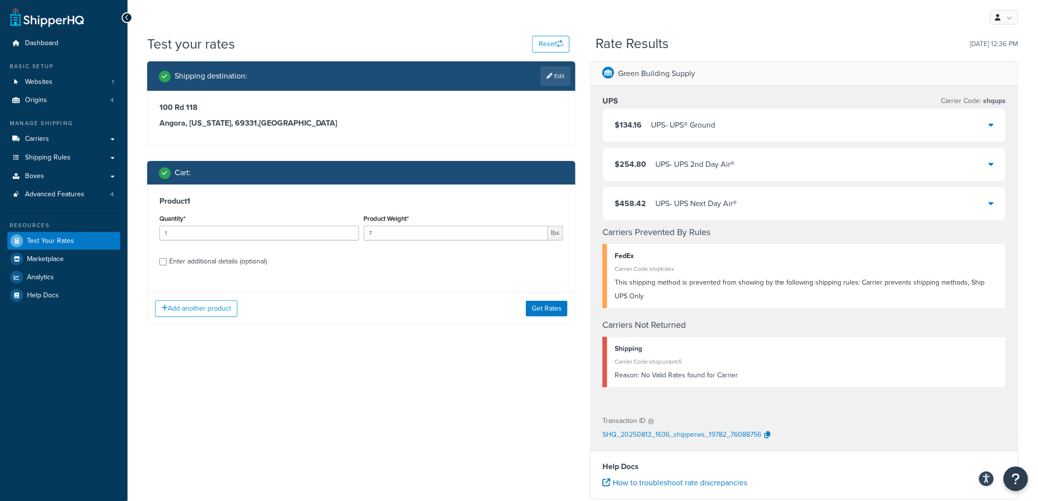
click at [302, 268] on div "Product 1 Quantity* 1 Product Weight* 7 lbs Enter additional details (optional)" at bounding box center [361, 234] width 427 height 101
click at [258, 241] on div "Quantity* 1" at bounding box center [259, 230] width 204 height 36
click at [227, 262] on div "Enter additional details (optional)" at bounding box center [218, 262] width 98 height 14
click at [167, 262] on input "Enter additional details (optional)" at bounding box center [162, 261] width 7 height 7
checkbox input "true"
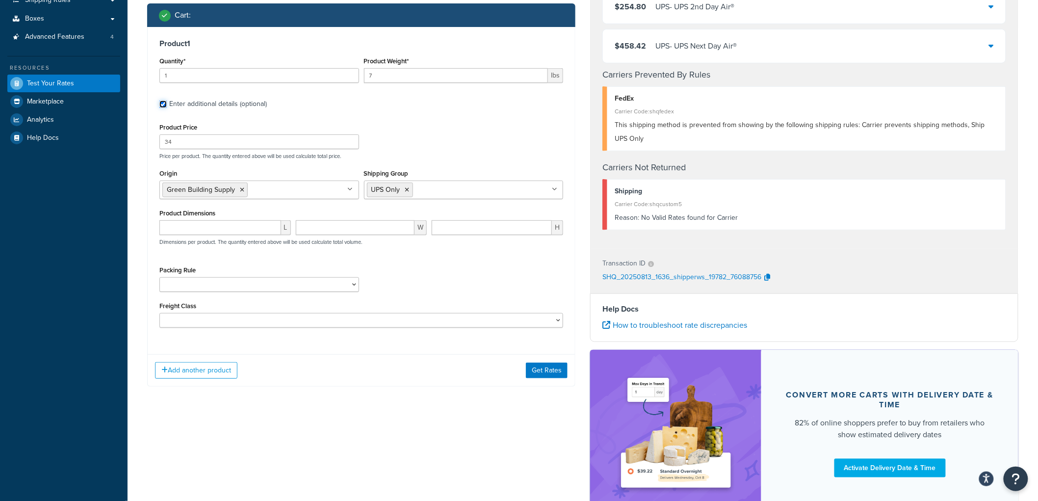
scroll to position [163, 0]
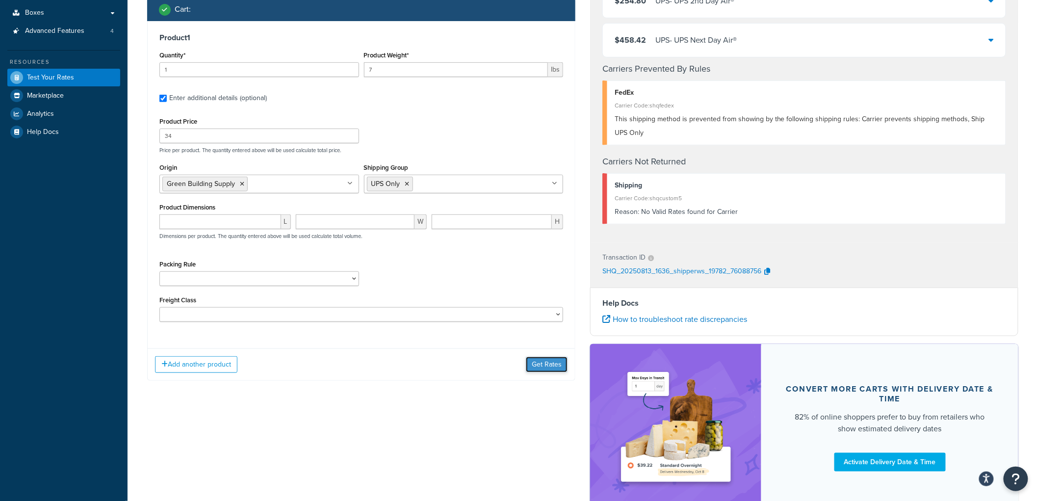
click at [546, 362] on button "Get Rates" at bounding box center [547, 365] width 42 height 16
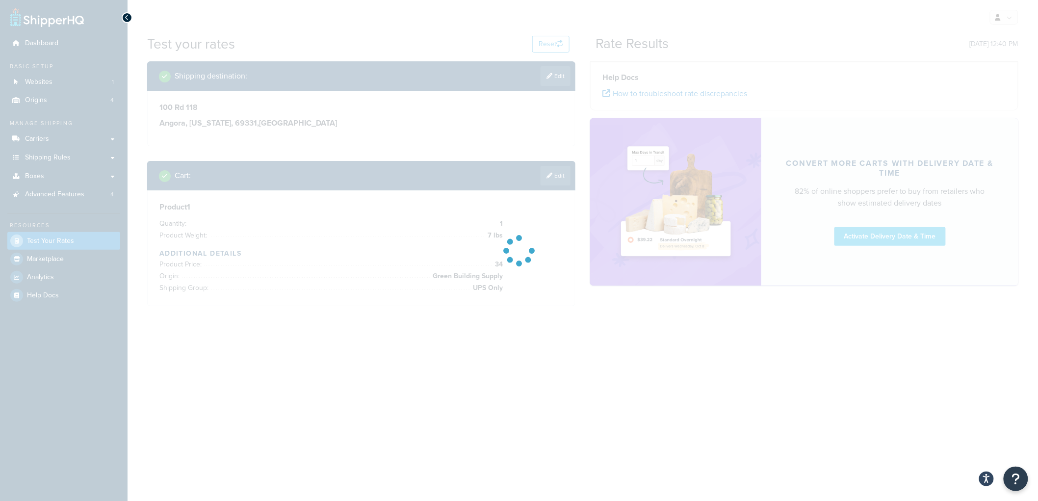
scroll to position [0, 0]
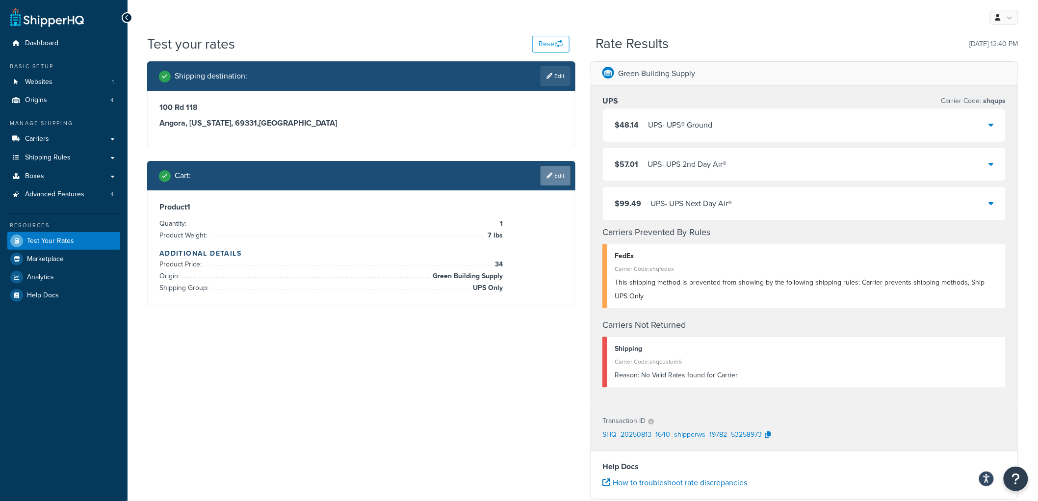
click at [555, 175] on link "Edit" at bounding box center [555, 176] width 30 height 20
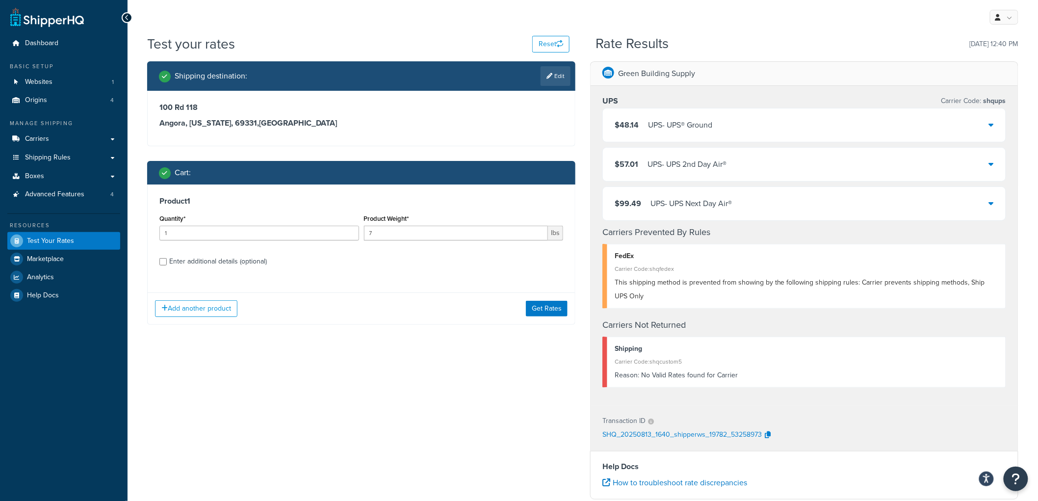
click at [227, 262] on div "Enter additional details (optional)" at bounding box center [218, 262] width 98 height 14
click at [167, 262] on input "Enter additional details (optional)" at bounding box center [162, 261] width 7 height 7
checkbox input "true"
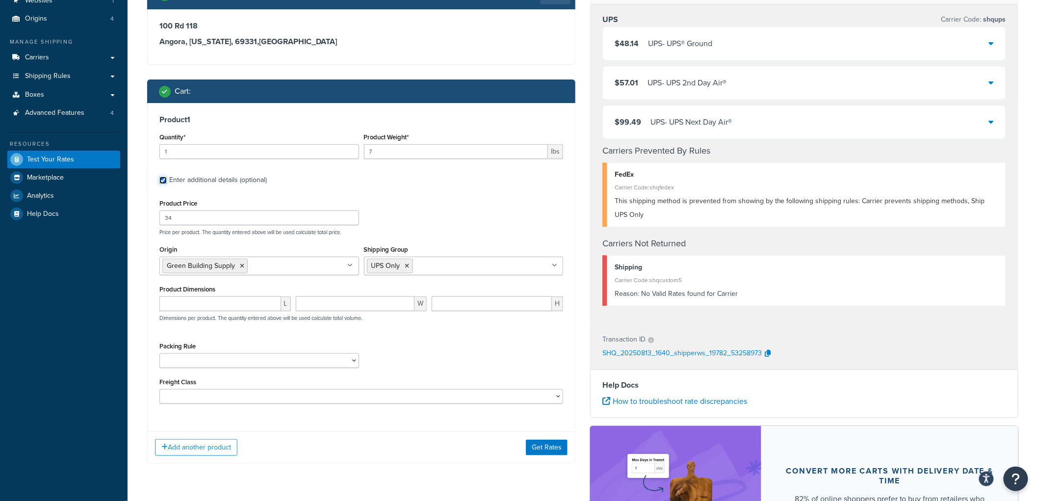
scroll to position [109, 0]
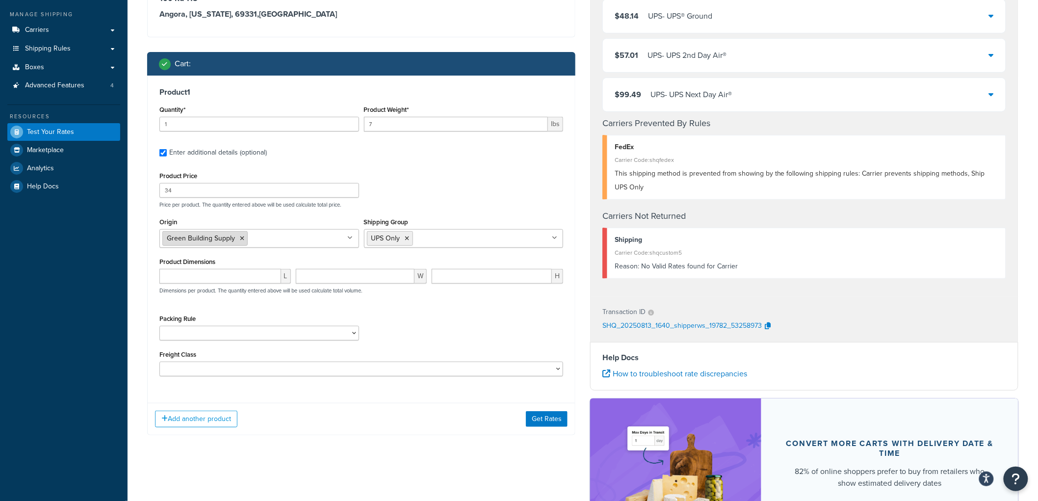
click at [241, 238] on icon at bounding box center [242, 238] width 4 height 6
click at [243, 238] on ul at bounding box center [259, 237] width 200 height 16
click at [539, 418] on button "Get Rates" at bounding box center [547, 419] width 42 height 16
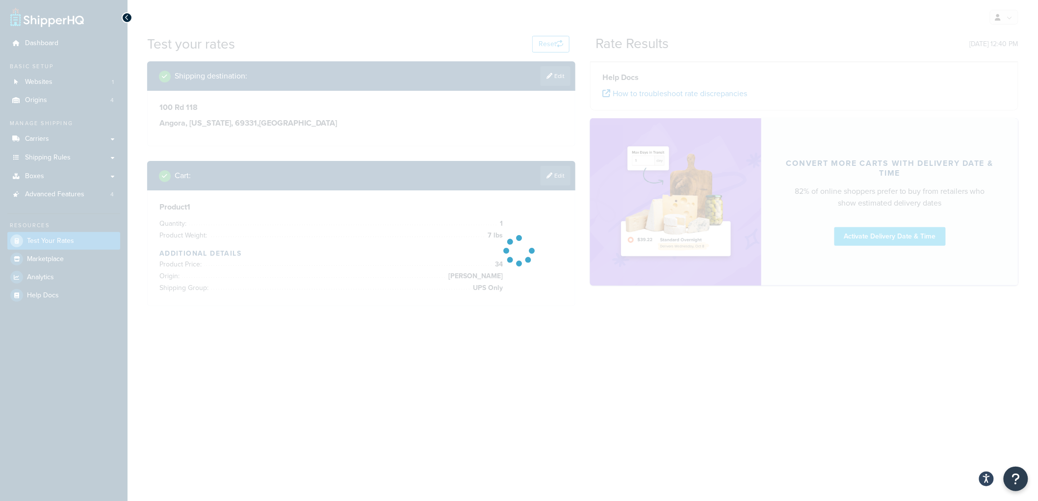
scroll to position [0, 0]
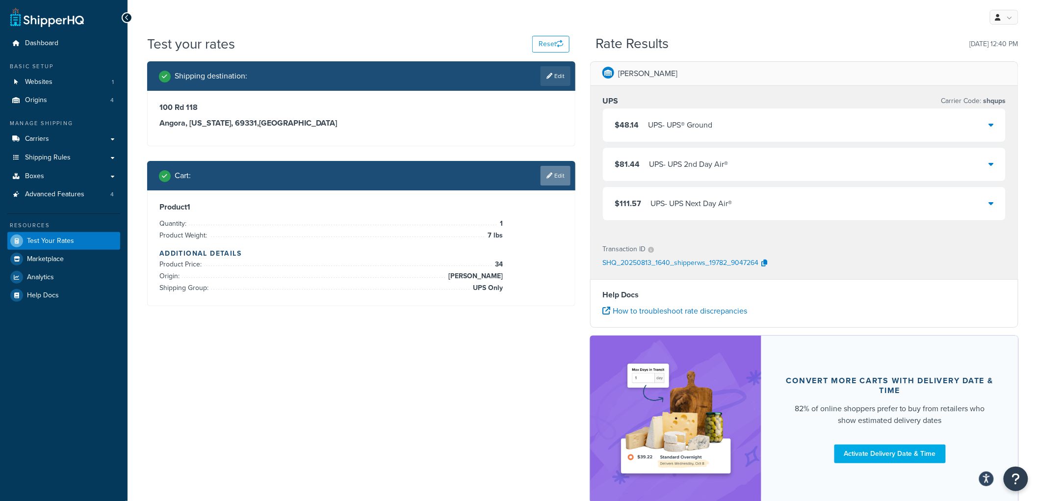
click at [564, 179] on link "Edit" at bounding box center [555, 176] width 30 height 20
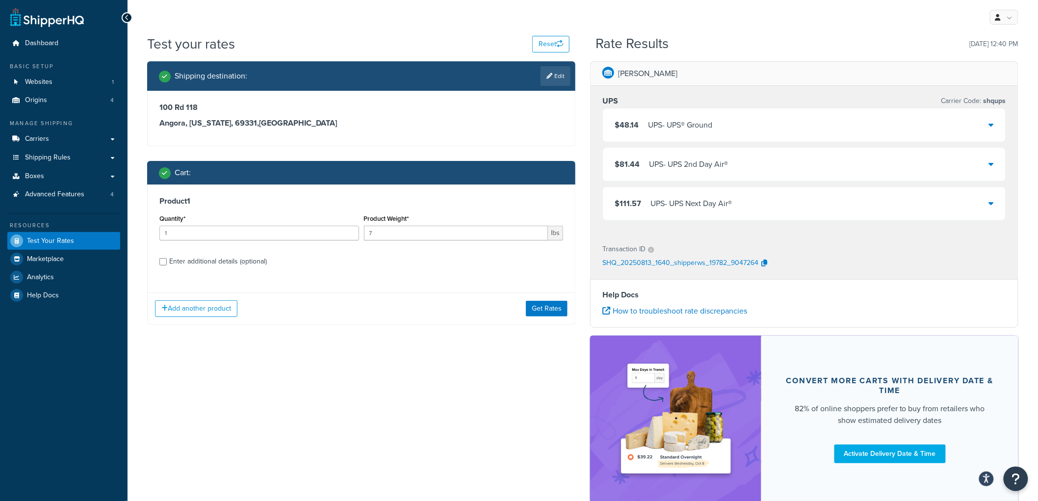
click at [237, 266] on div "Enter additional details (optional)" at bounding box center [218, 262] width 98 height 14
click at [167, 265] on input "Enter additional details (optional)" at bounding box center [162, 261] width 7 height 7
checkbox input "true"
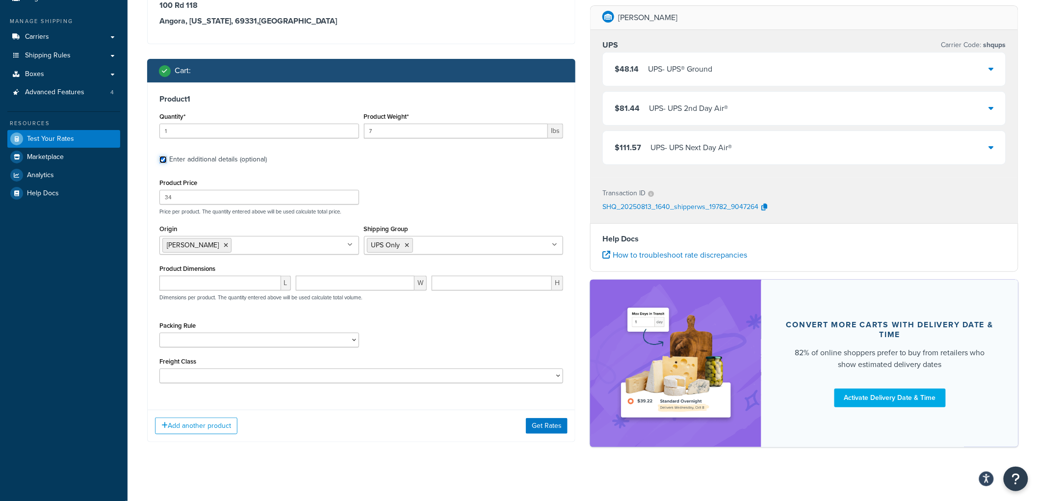
scroll to position [108, 0]
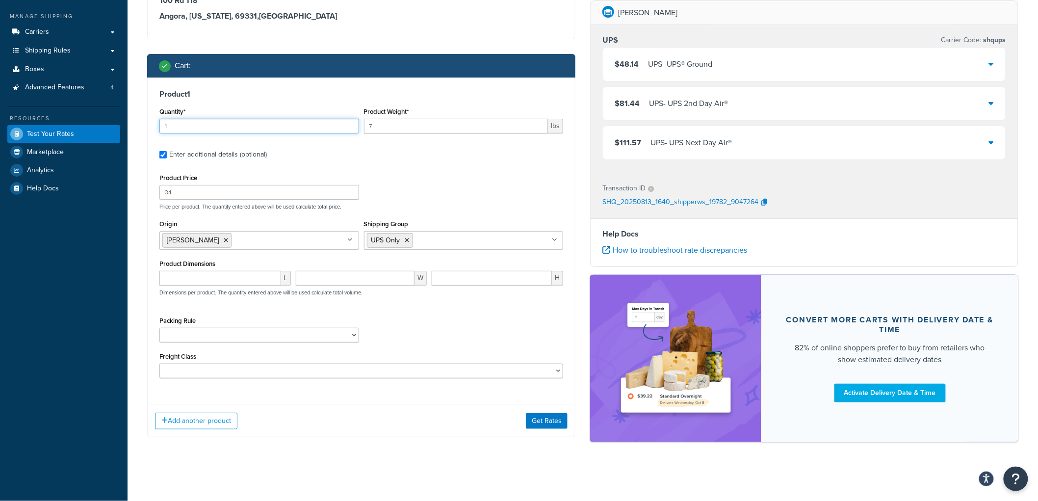
click at [229, 125] on input "1" at bounding box center [259, 126] width 200 height 15
type input "10"
click at [555, 423] on button "Get Rates" at bounding box center [547, 421] width 42 height 16
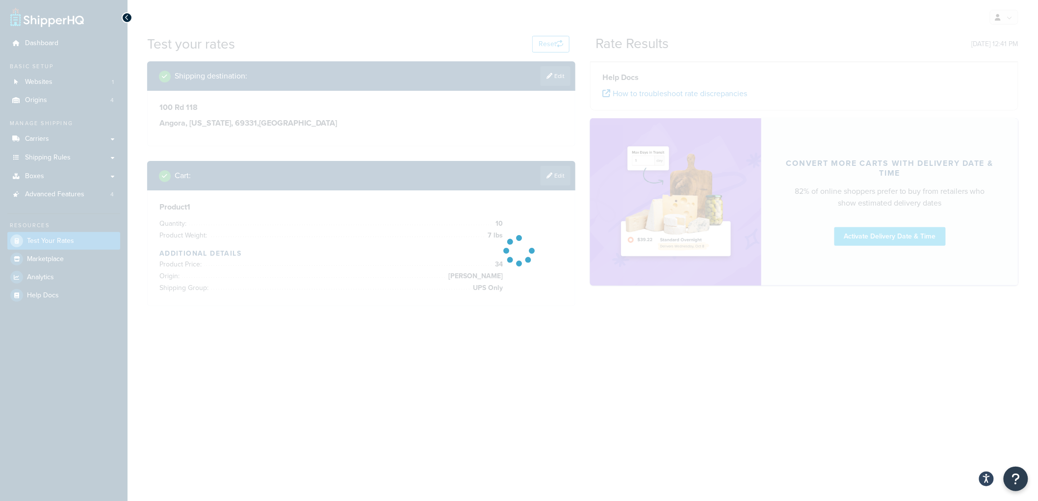
scroll to position [0, 0]
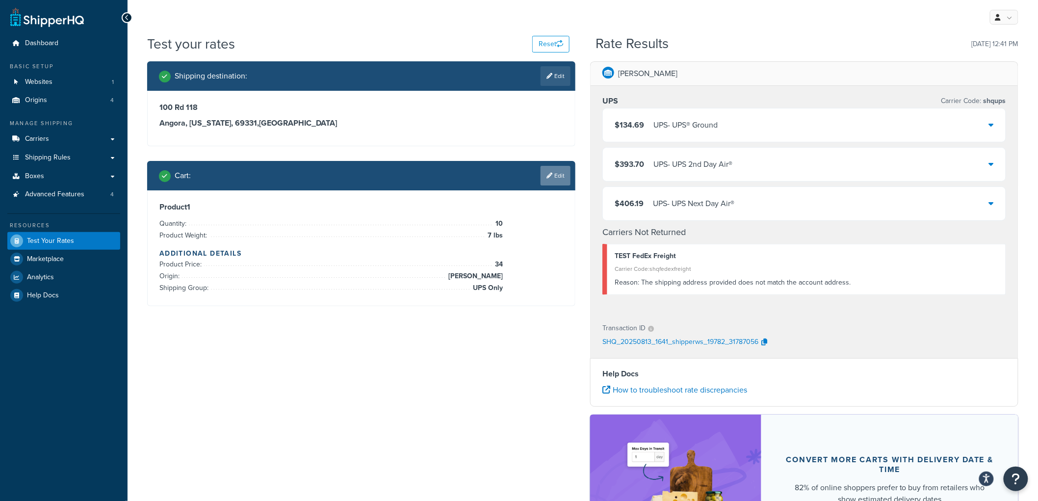
click at [549, 173] on icon at bounding box center [549, 176] width 6 height 6
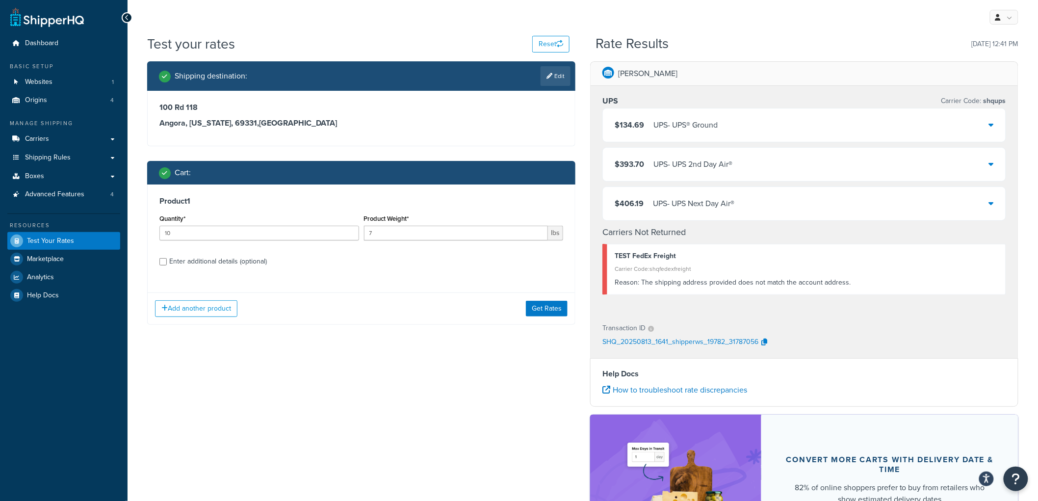
click at [225, 265] on div "Enter additional details (optional)" at bounding box center [218, 262] width 98 height 14
click at [167, 265] on input "Enter additional details (optional)" at bounding box center [162, 261] width 7 height 7
checkbox input "true"
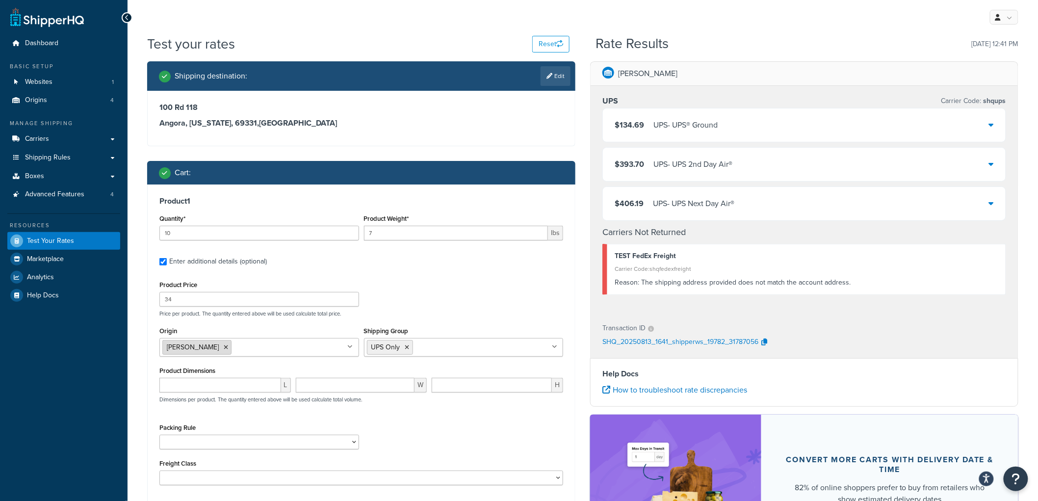
click at [224, 347] on icon at bounding box center [226, 347] width 4 height 6
click at [206, 347] on input "Origin" at bounding box center [205, 346] width 87 height 11
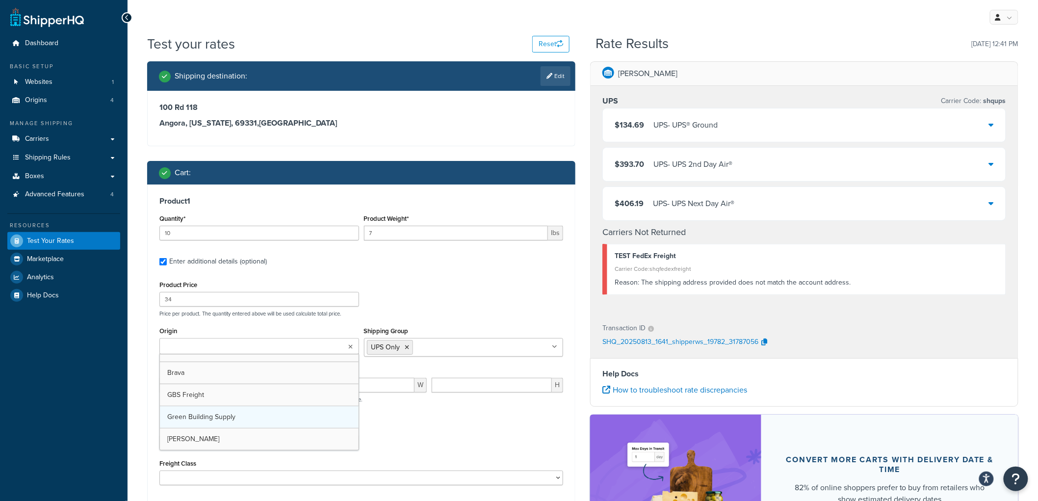
drag, startPoint x: 208, startPoint y: 411, endPoint x: 223, endPoint y: 406, distance: 15.5
click at [478, 286] on div "Product Price 34 Price per product. The quantity entered above will be used cal…" at bounding box center [361, 297] width 408 height 39
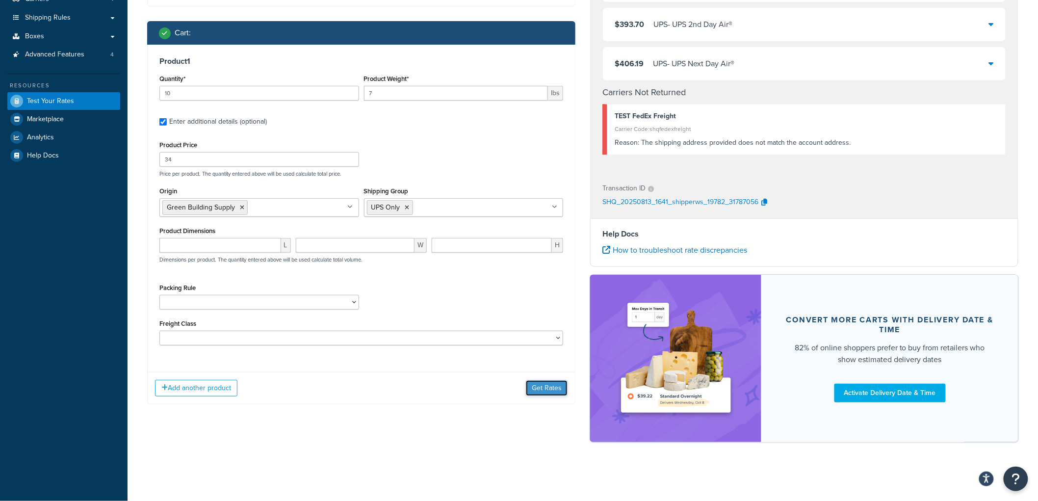
click at [546, 390] on button "Get Rates" at bounding box center [547, 388] width 42 height 16
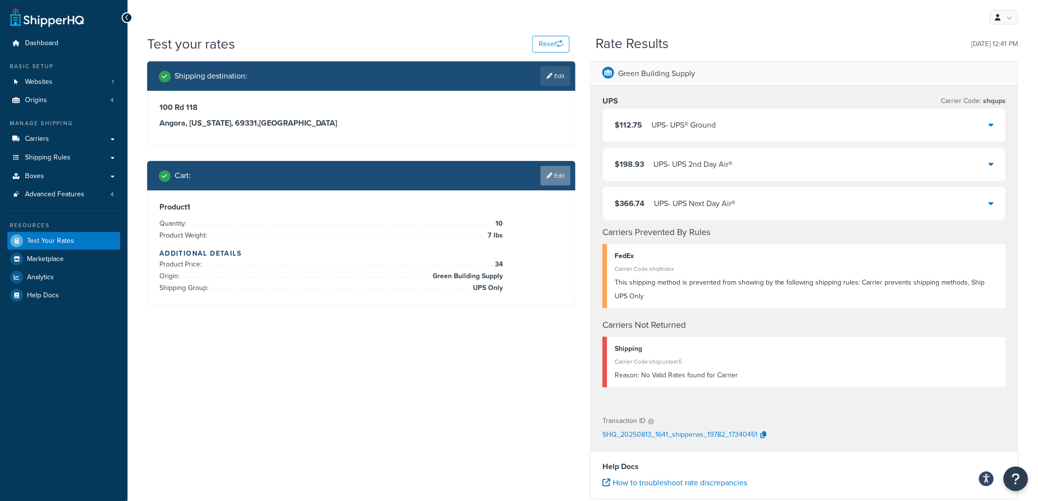
click at [557, 175] on link "Edit" at bounding box center [555, 176] width 30 height 20
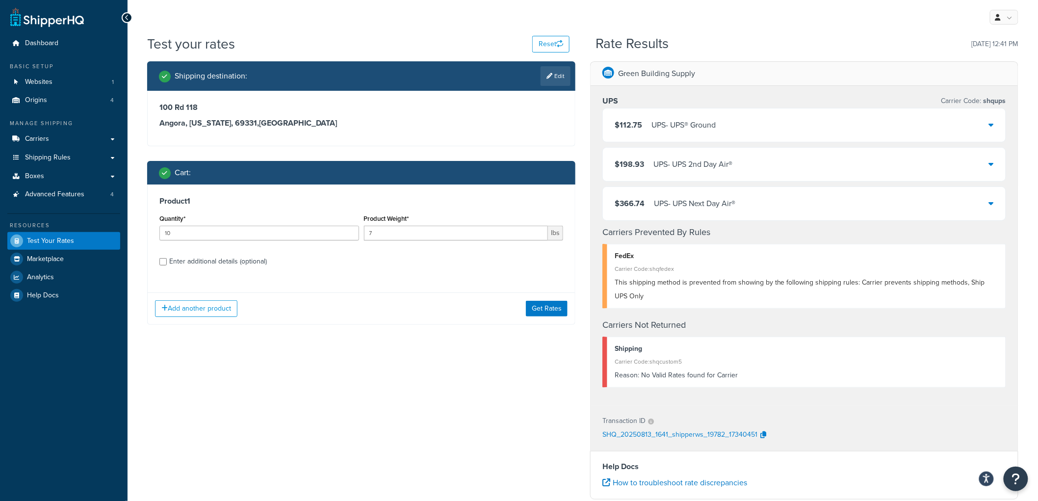
click at [242, 265] on div "Enter additional details (optional)" at bounding box center [218, 262] width 98 height 14
click at [167, 265] on input "Enter additional details (optional)" at bounding box center [162, 261] width 7 height 7
checkbox input "true"
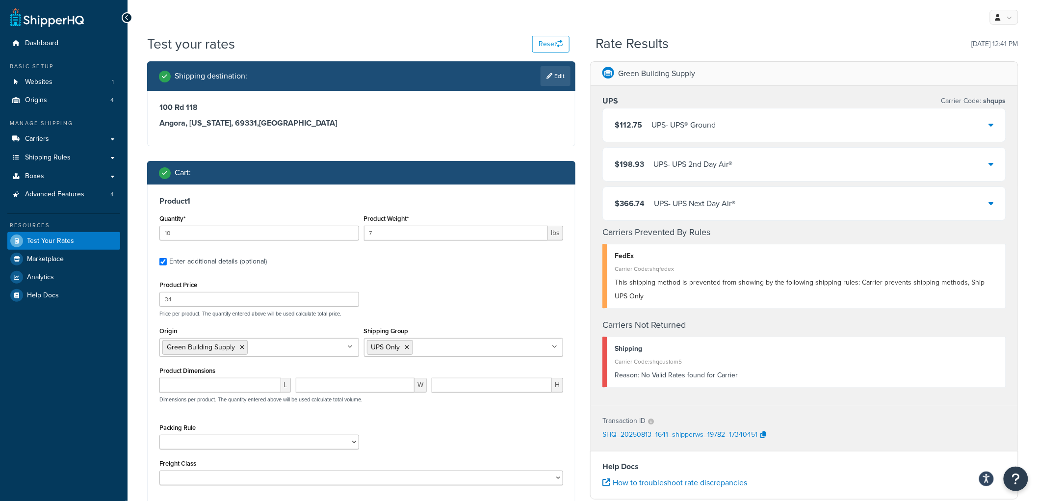
click at [787, 124] on div "$112.75 UPS - UPS® Ground" at bounding box center [804, 124] width 403 height 33
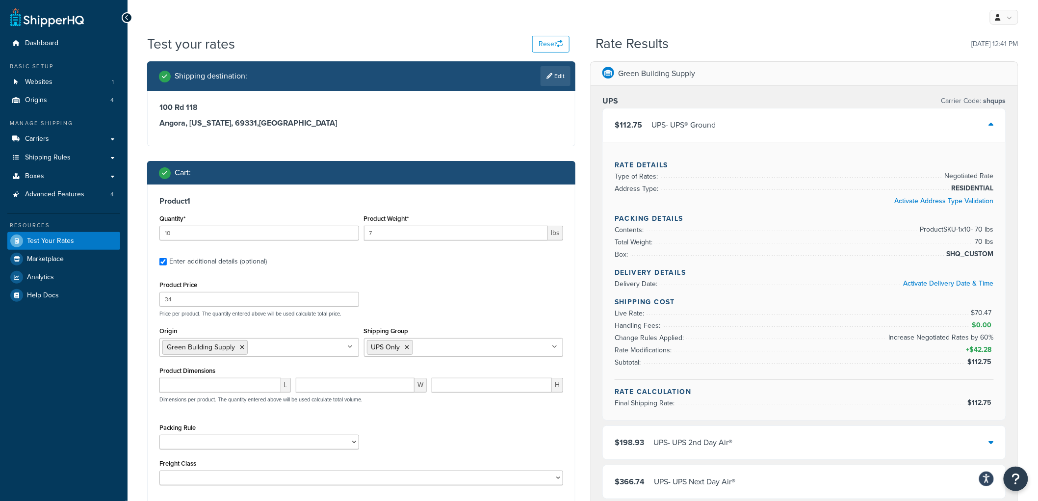
drag, startPoint x: 787, startPoint y: 124, endPoint x: 775, endPoint y: 94, distance: 32.1
click at [775, 94] on div "UPS Carrier Code: shqups $112.75 UPS - UPS® Ground Rate Details Type of Rates: …" at bounding box center [803, 385] width 427 height 598
click at [240, 348] on icon at bounding box center [242, 347] width 4 height 6
click at [263, 342] on ul at bounding box center [259, 346] width 200 height 16
click at [445, 281] on div "Product Price 34 Price per product. The quantity entered above will be used cal…" at bounding box center [361, 297] width 408 height 39
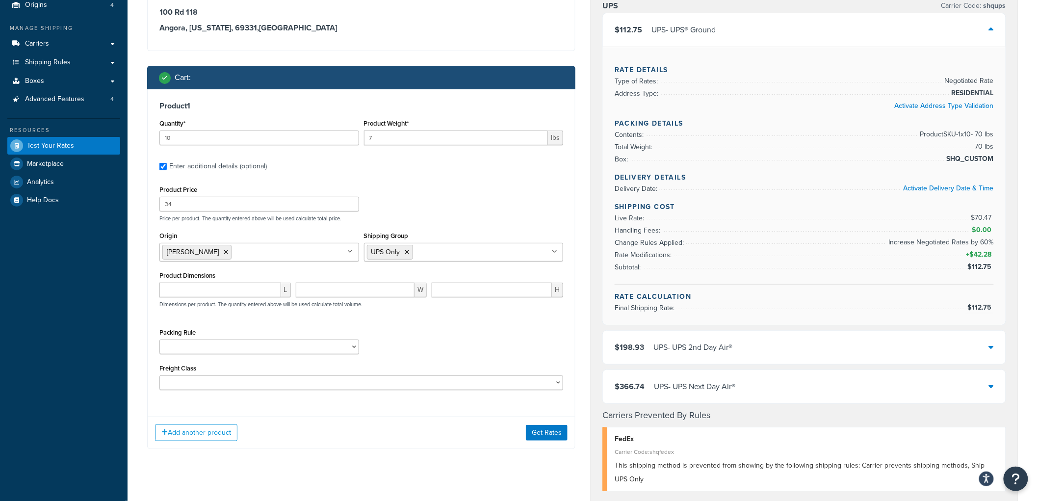
scroll to position [163, 0]
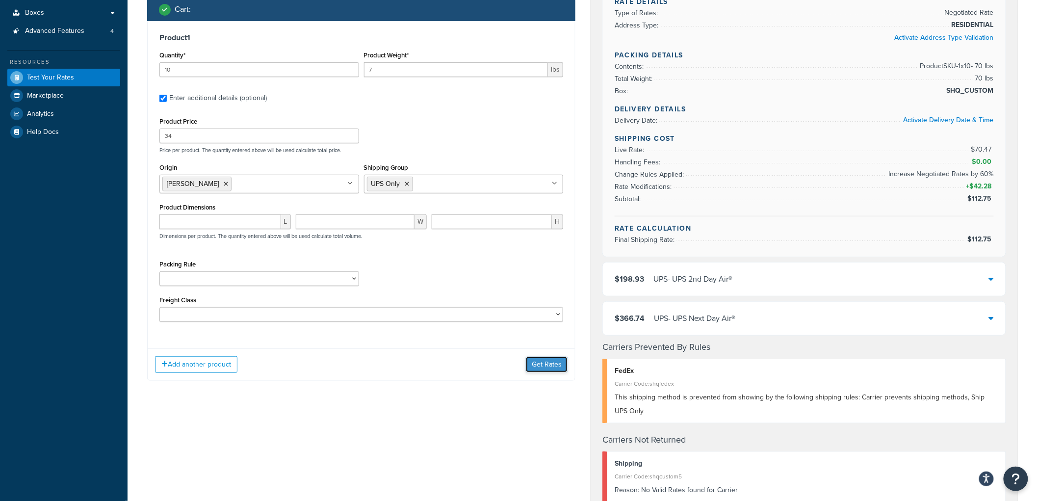
click at [529, 369] on button "Get Rates" at bounding box center [547, 365] width 42 height 16
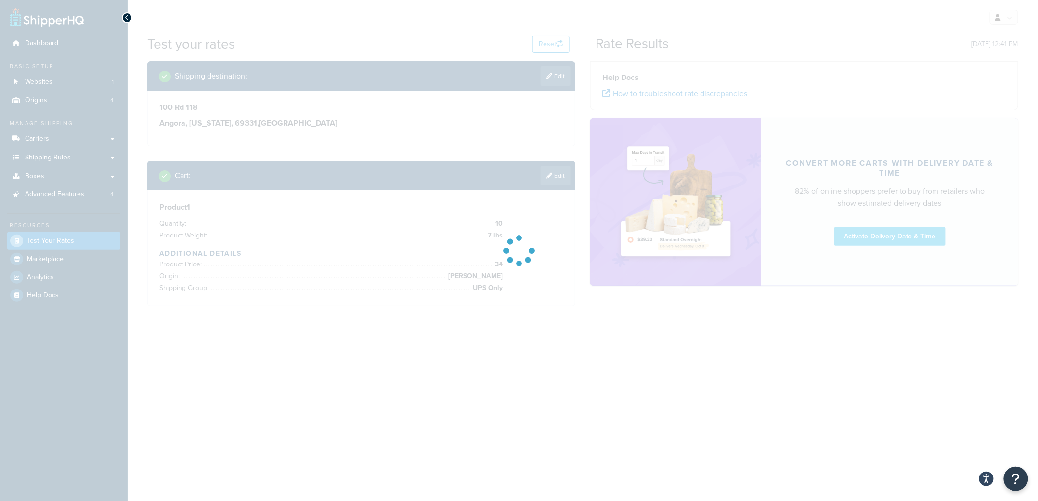
scroll to position [0, 0]
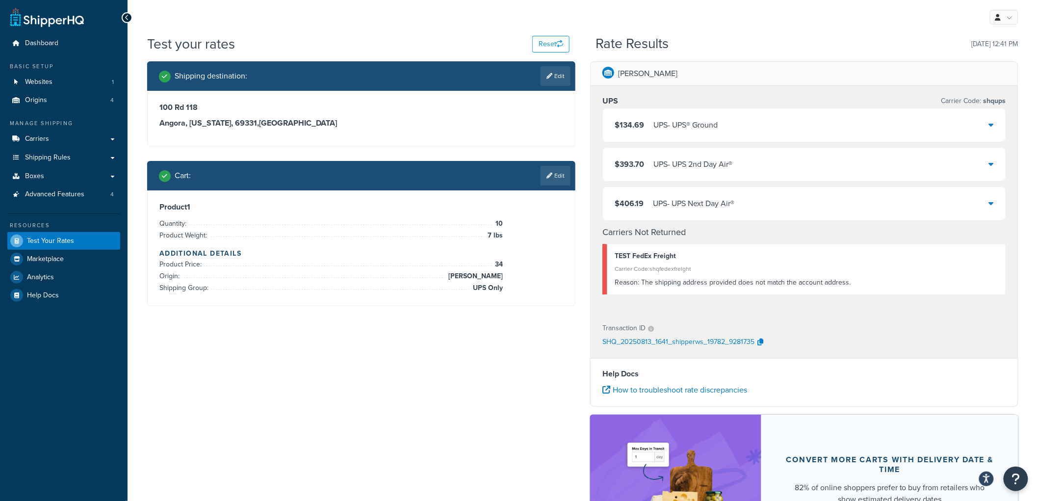
click at [657, 127] on div "UPS - UPS® Ground" at bounding box center [685, 125] width 64 height 14
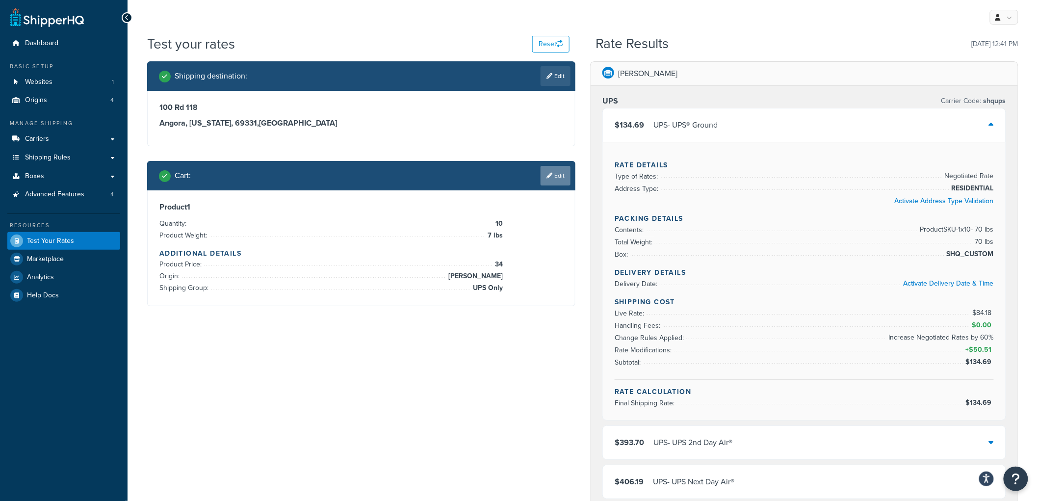
click at [556, 172] on link "Edit" at bounding box center [555, 176] width 30 height 20
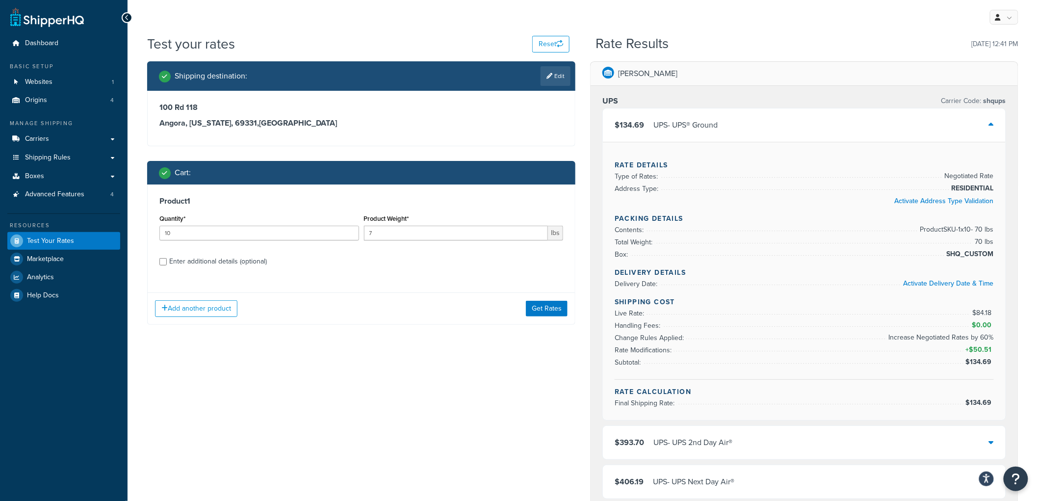
click at [203, 271] on div "Product 1 Quantity* 10 Product Weight* 7 lbs Enter additional details (optional)" at bounding box center [361, 234] width 427 height 101
click at [209, 265] on div "Enter additional details (optional)" at bounding box center [218, 262] width 98 height 14
click at [212, 262] on div "Enter additional details (optional)" at bounding box center [218, 262] width 98 height 14
click at [167, 262] on input "Enter additional details (optional)" at bounding box center [162, 261] width 7 height 7
checkbox input "true"
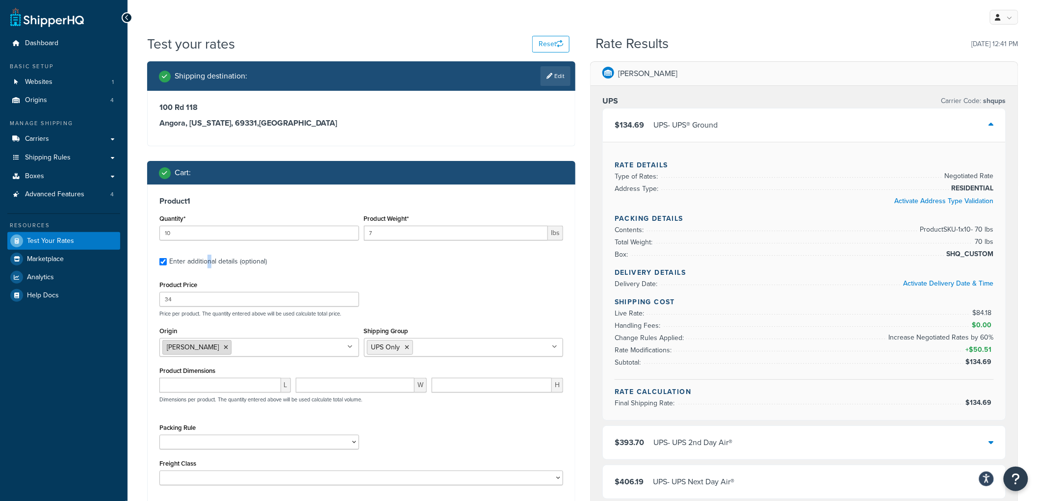
click at [224, 345] on icon at bounding box center [226, 347] width 4 height 6
click at [216, 347] on input "Origin" at bounding box center [205, 346] width 87 height 11
click at [435, 310] on p "Price per product. The quantity entered above will be used calculate total pric…" at bounding box center [361, 313] width 408 height 7
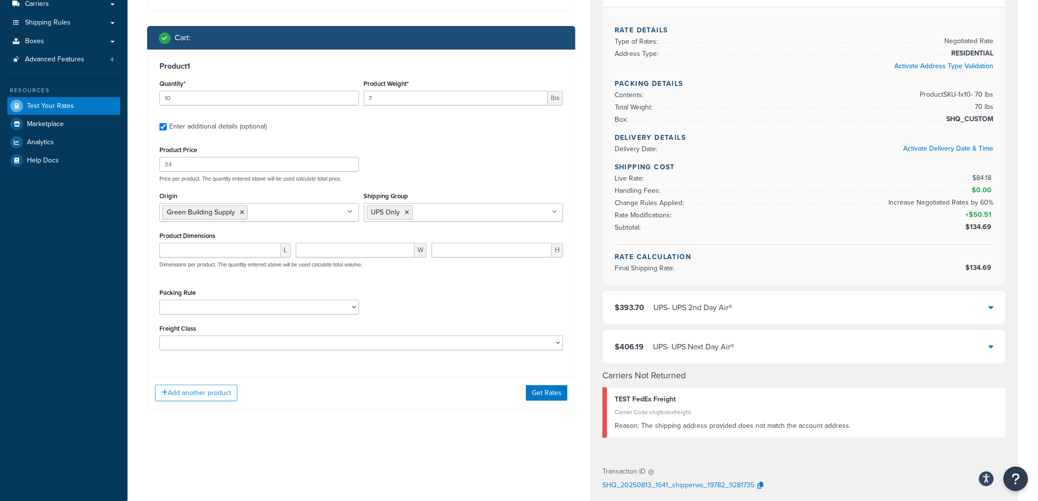
scroll to position [163, 0]
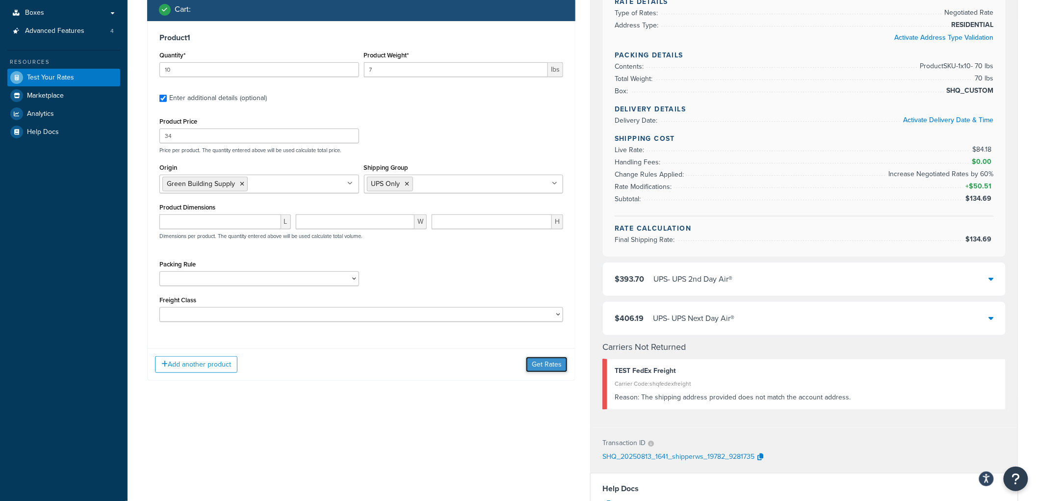
click at [544, 367] on button "Get Rates" at bounding box center [547, 365] width 42 height 16
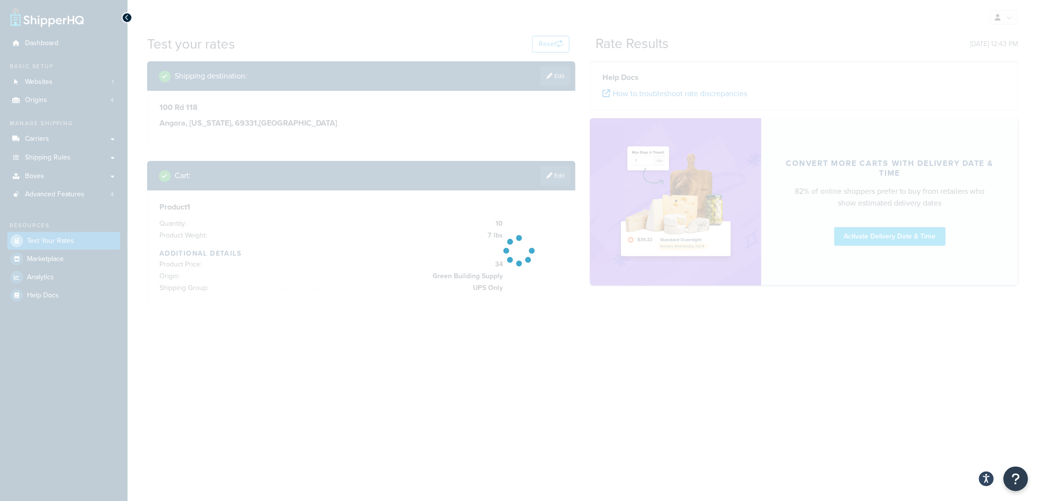
scroll to position [0, 0]
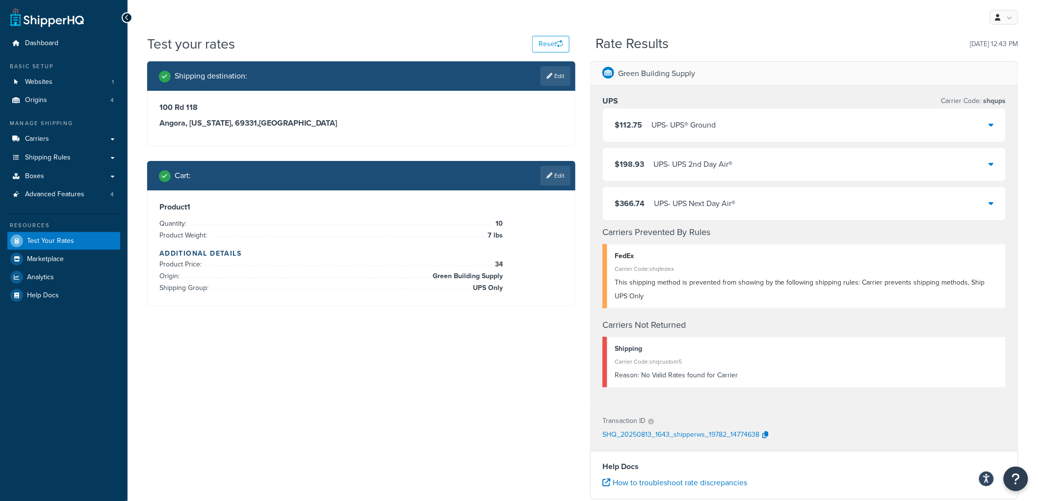
click at [654, 122] on div "UPS - UPS® Ground" at bounding box center [683, 125] width 64 height 14
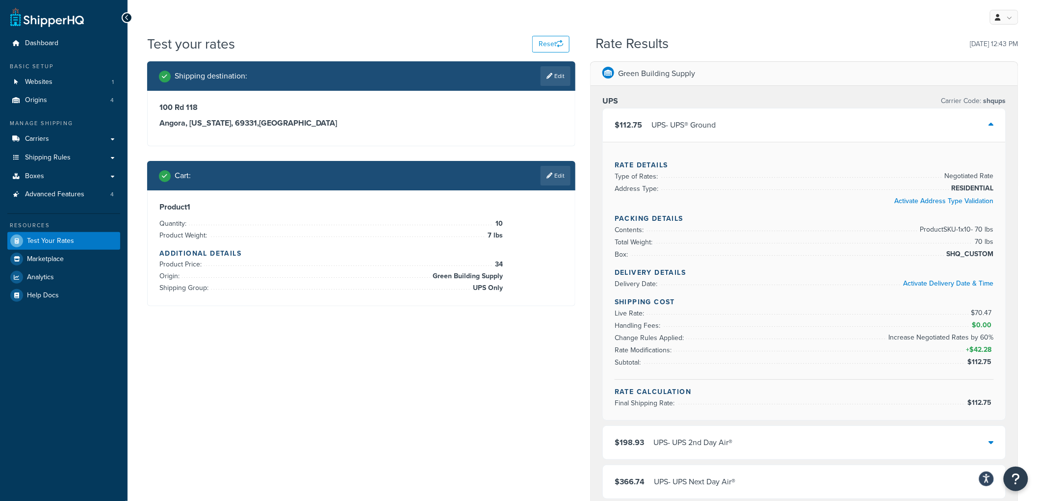
click at [656, 123] on div "UPS - UPS® Ground" at bounding box center [683, 125] width 64 height 14
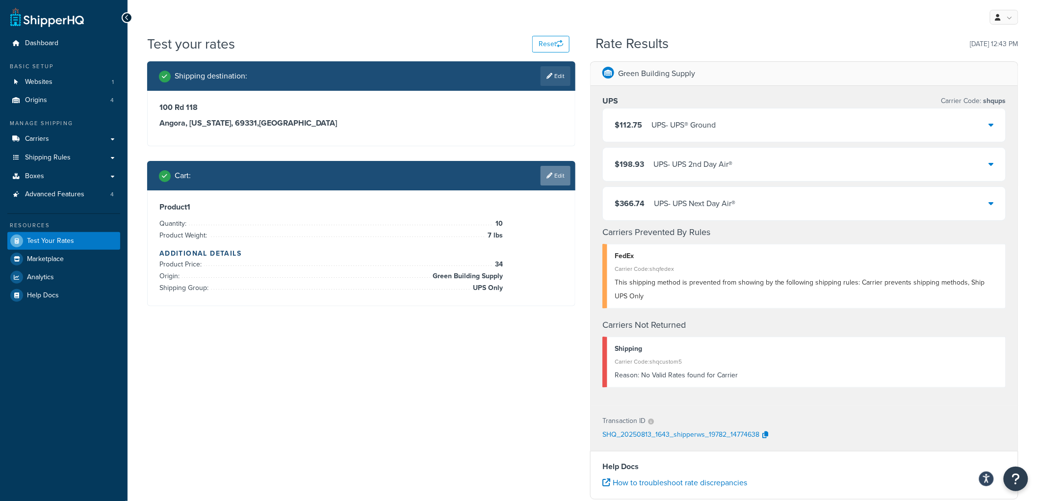
click at [551, 178] on link "Edit" at bounding box center [555, 176] width 30 height 20
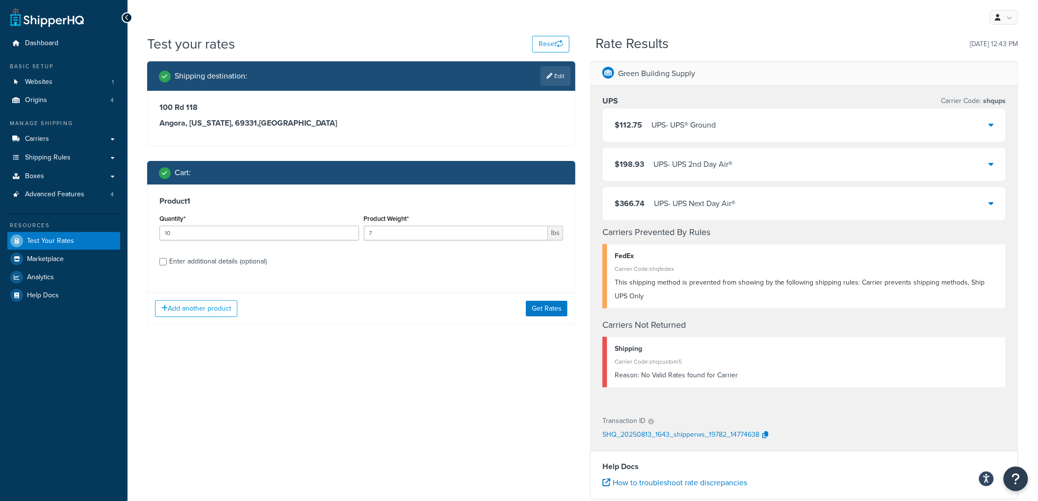
click at [216, 263] on div "Enter additional details (optional)" at bounding box center [218, 262] width 98 height 14
click at [167, 263] on input "Enter additional details (optional)" at bounding box center [162, 261] width 7 height 7
checkbox input "true"
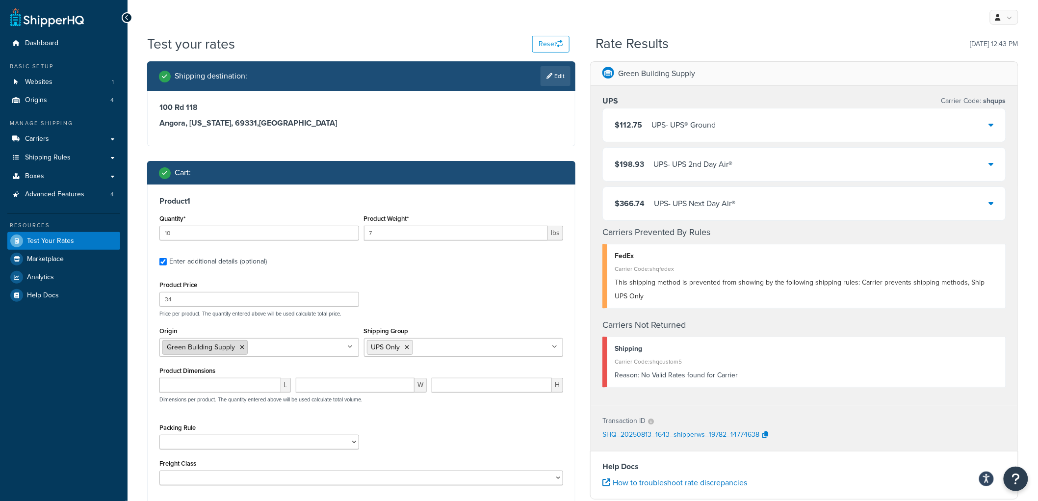
click at [240, 345] on icon at bounding box center [242, 347] width 4 height 6
click at [245, 348] on ul at bounding box center [259, 346] width 200 height 16
drag, startPoint x: 222, startPoint y: 438, endPoint x: 257, endPoint y: 428, distance: 36.8
click at [445, 301] on div "Product Price 34 Price per product. The quantity entered above will be used cal…" at bounding box center [361, 297] width 408 height 39
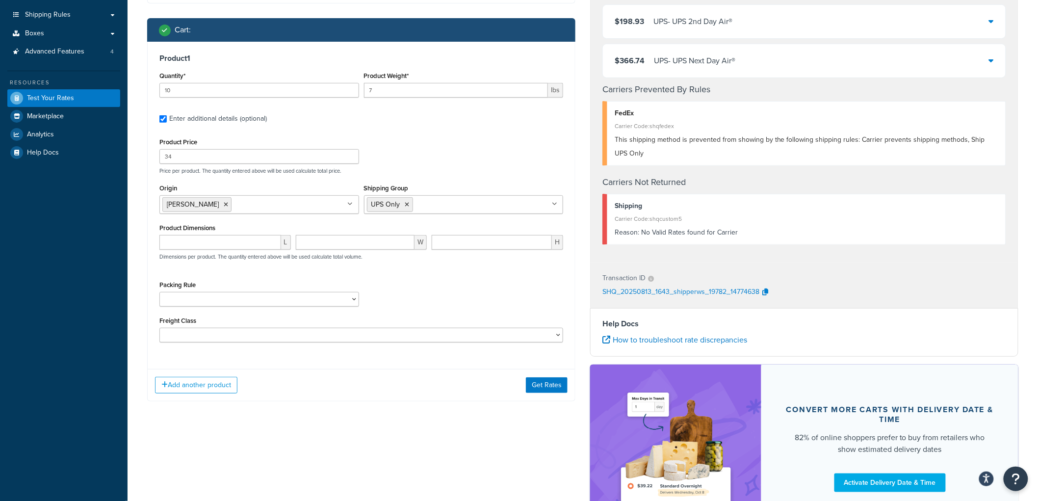
scroll to position [163, 0]
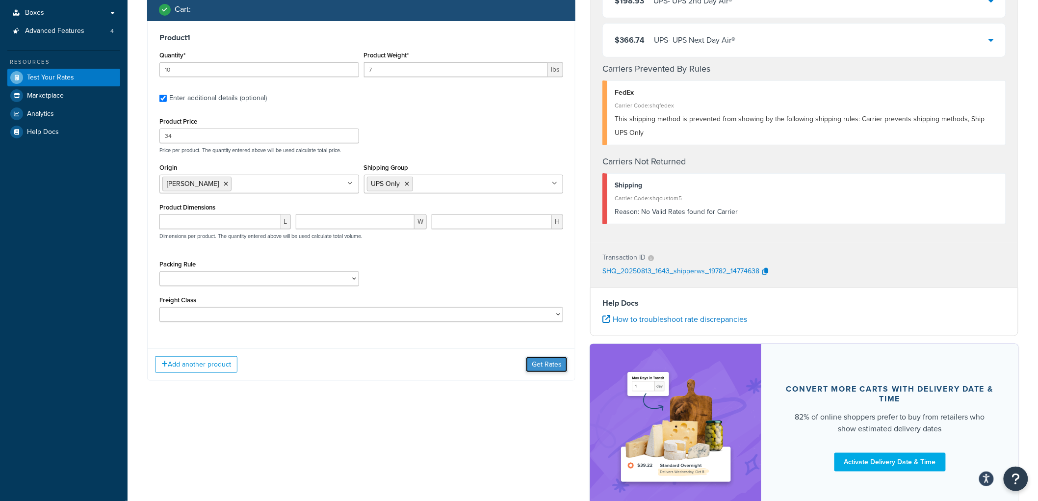
click at [546, 365] on button "Get Rates" at bounding box center [547, 365] width 42 height 16
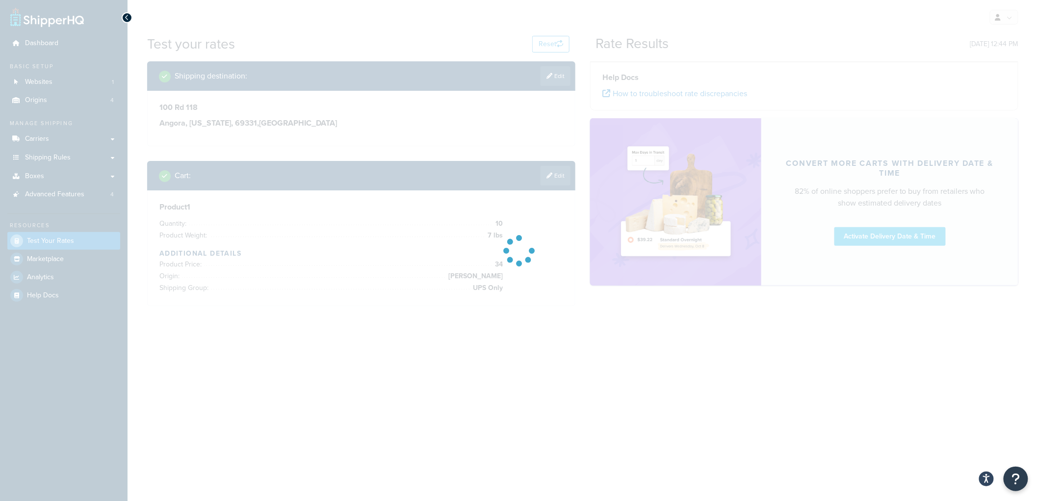
scroll to position [0, 0]
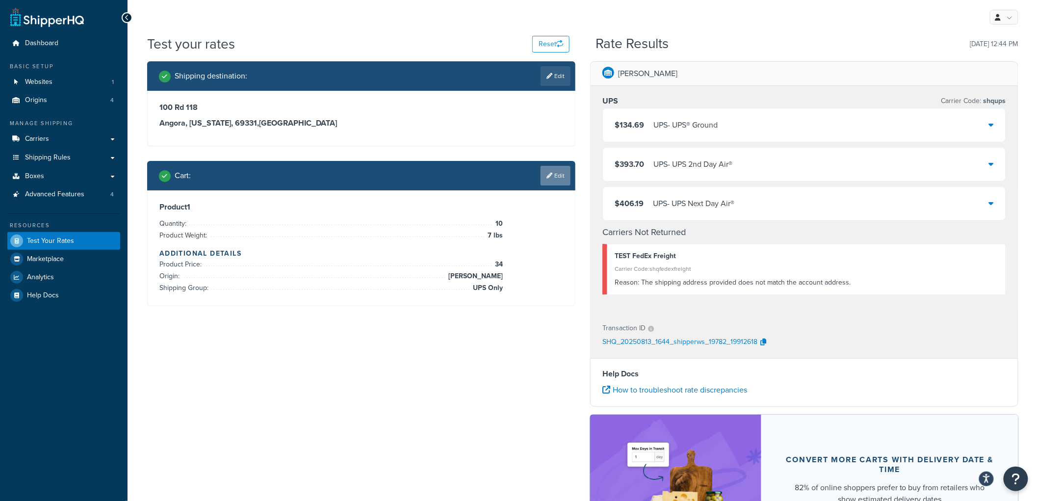
click at [546, 169] on link "Edit" at bounding box center [555, 176] width 30 height 20
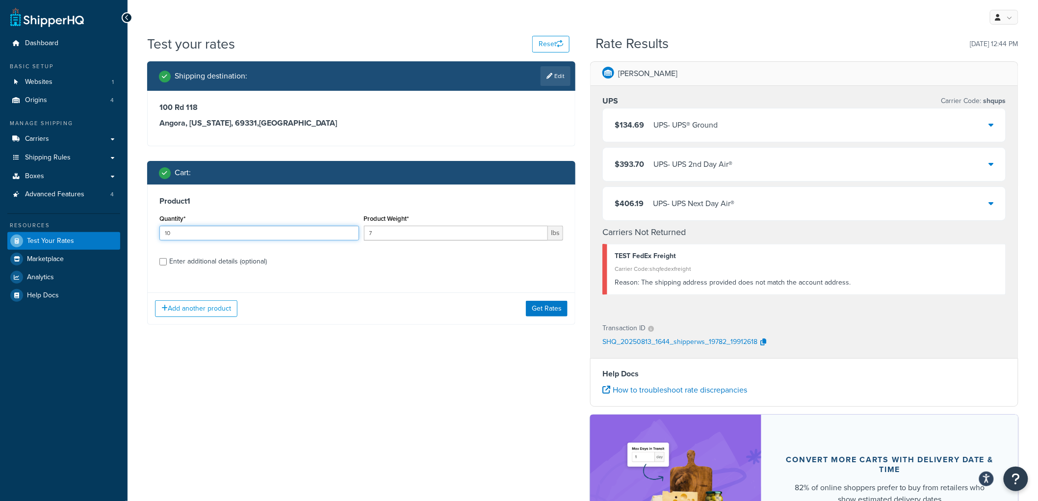
click at [232, 232] on input "10" at bounding box center [259, 233] width 200 height 15
type input "1"
type input "9"
click at [550, 305] on button "Get Rates" at bounding box center [547, 309] width 42 height 16
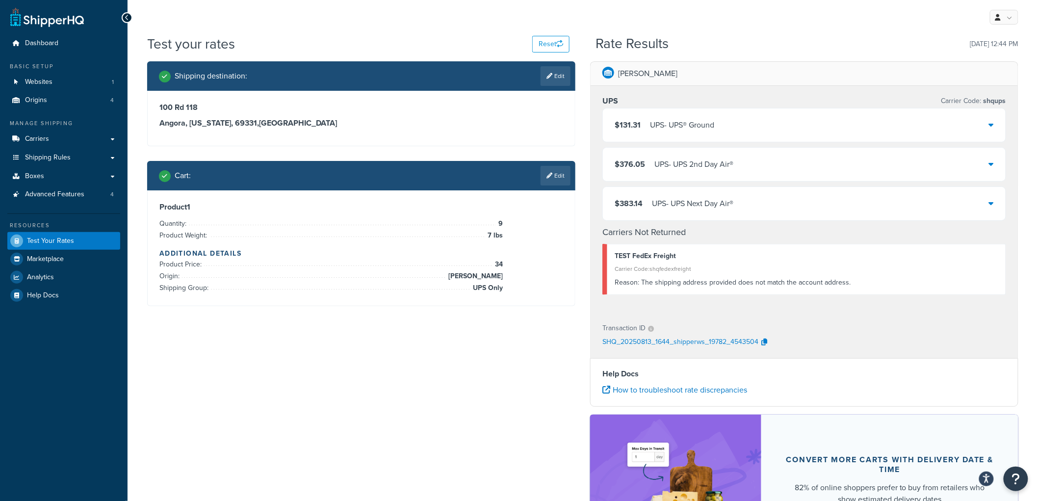
click at [659, 128] on div "UPS - UPS® Ground" at bounding box center [682, 125] width 64 height 14
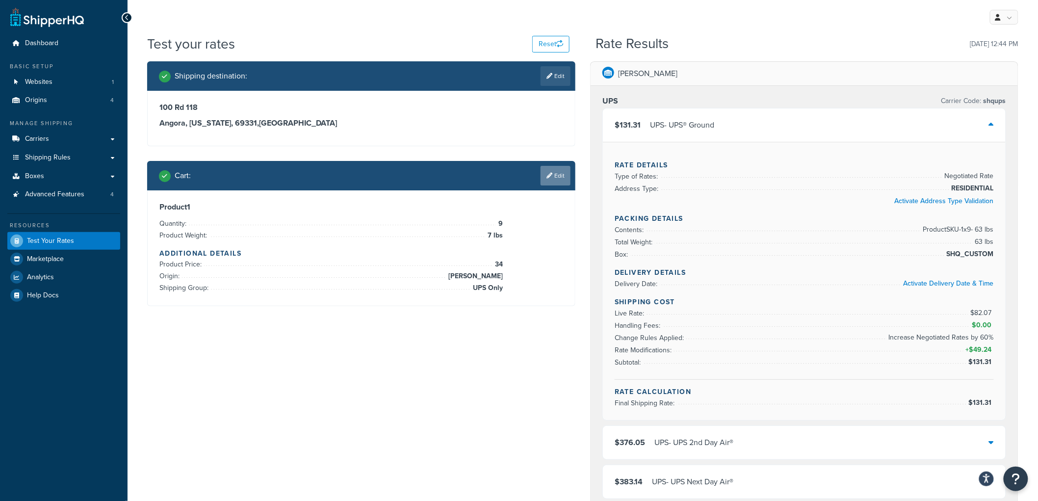
click at [562, 177] on link "Edit" at bounding box center [555, 176] width 30 height 20
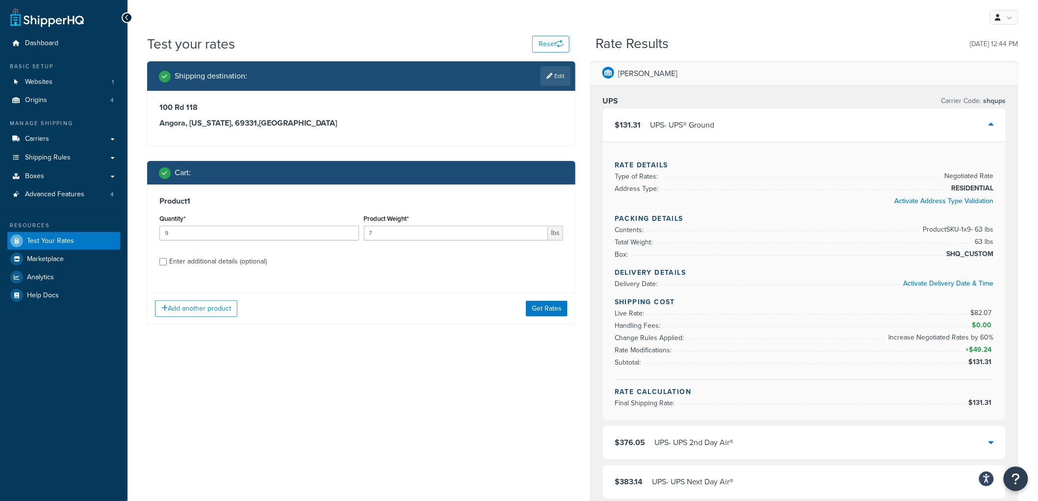
click at [247, 264] on div "Enter additional details (optional)" at bounding box center [218, 262] width 98 height 14
click at [167, 264] on input "Enter additional details (optional)" at bounding box center [162, 261] width 7 height 7
checkbox input "true"
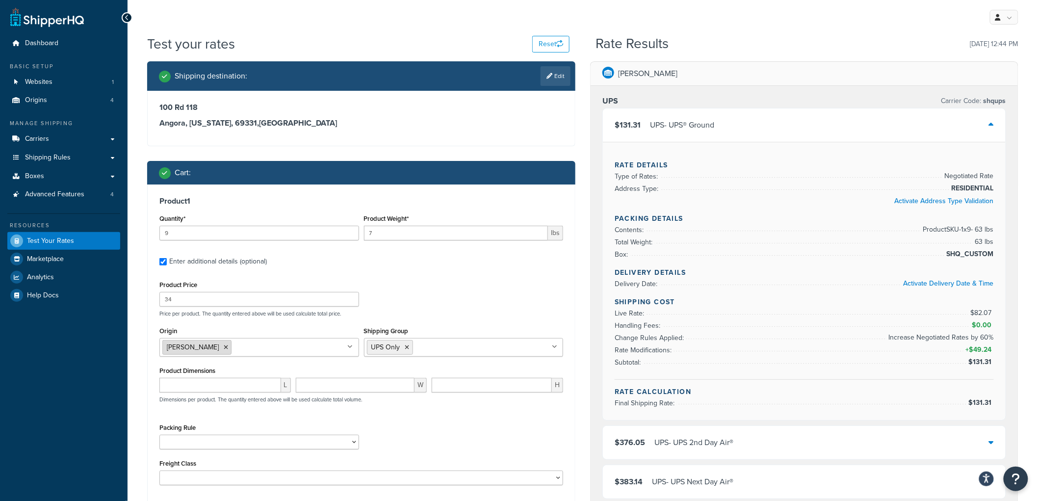
click at [224, 350] on icon at bounding box center [226, 347] width 4 height 6
click at [206, 348] on input "Origin" at bounding box center [205, 346] width 87 height 11
click at [467, 276] on div "Product 1 Quantity* 9 Product Weight* 7 lbs Enter additional details (optional)…" at bounding box center [361, 344] width 427 height 320
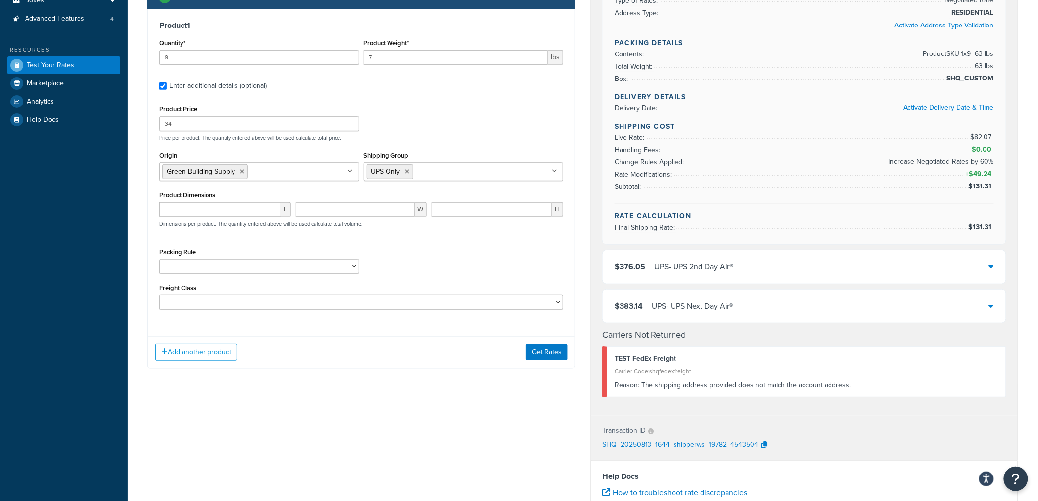
scroll to position [218, 0]
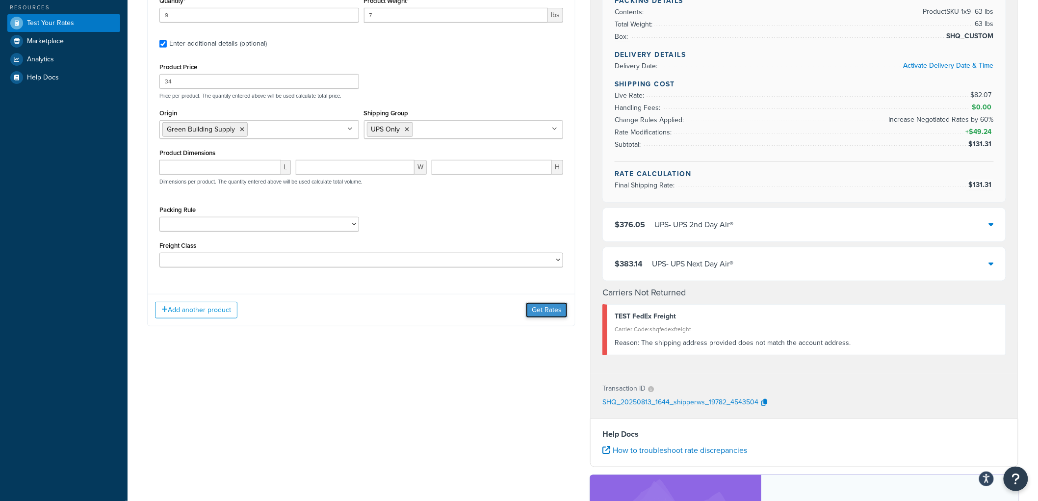
click at [538, 309] on button "Get Rates" at bounding box center [547, 310] width 42 height 16
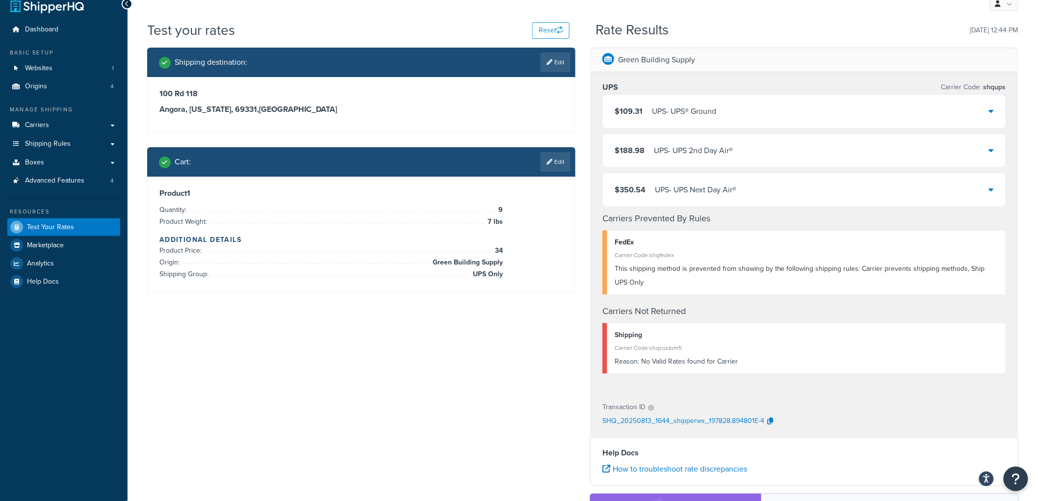
scroll to position [0, 0]
